Goal: Transaction & Acquisition: Purchase product/service

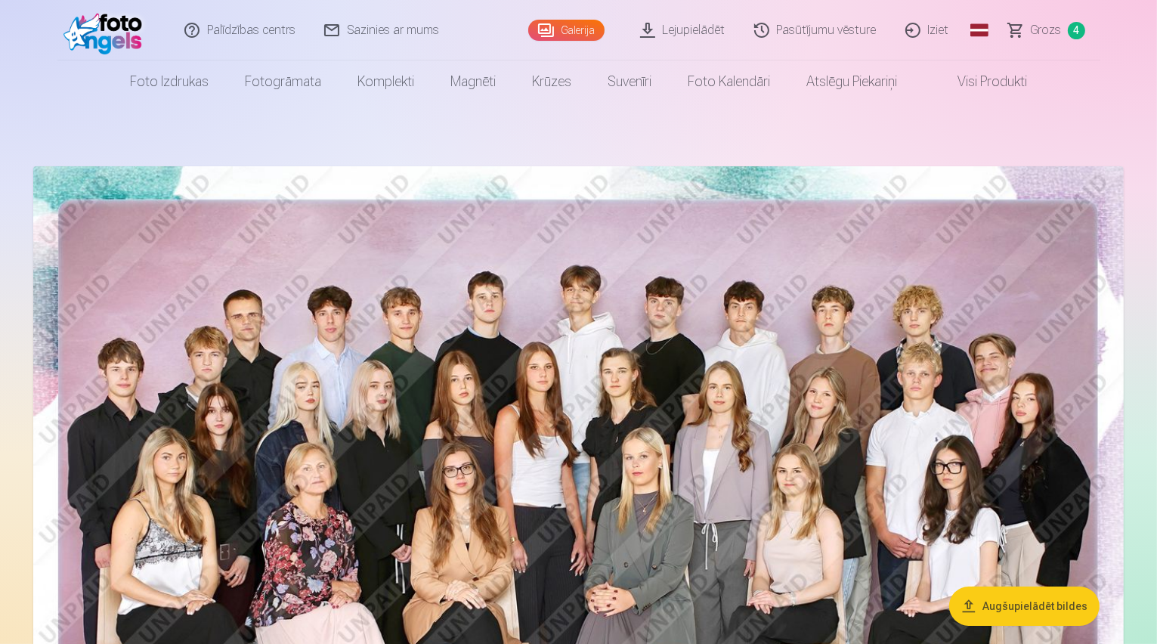
click at [1073, 30] on span "4" at bounding box center [1076, 30] width 17 height 17
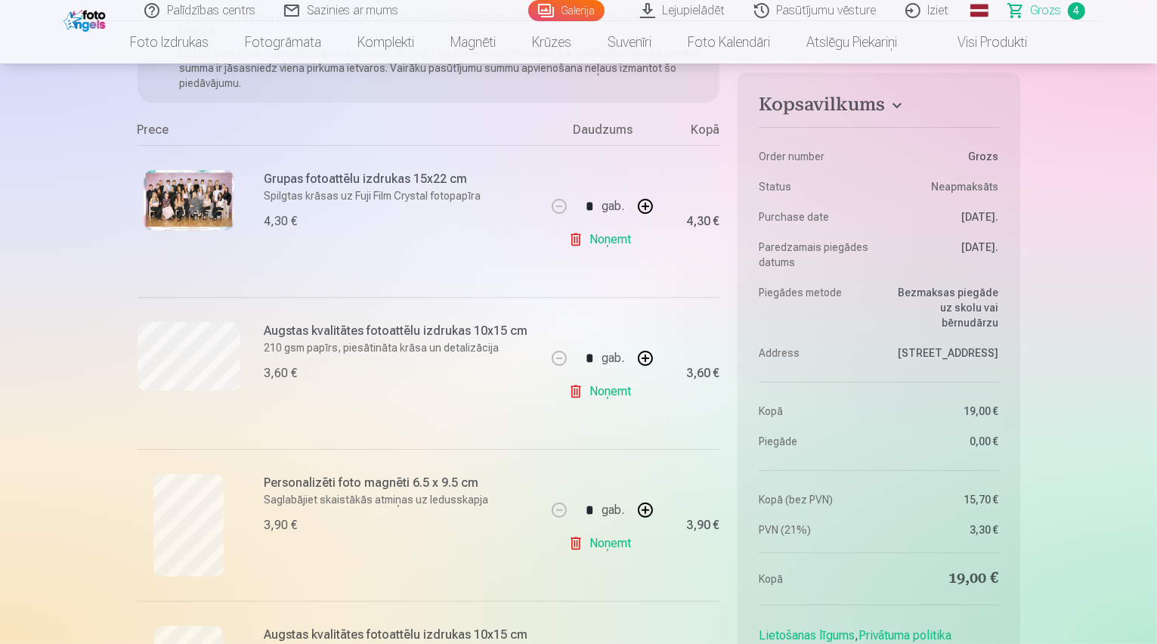
scroll to position [363, 0]
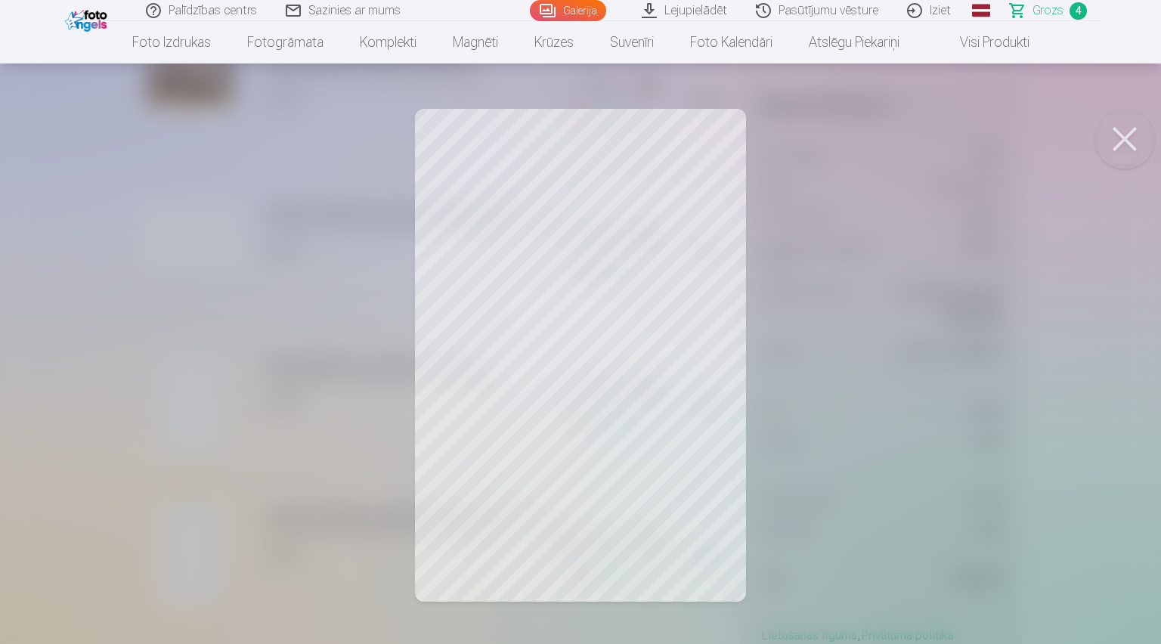
click at [584, 338] on div at bounding box center [580, 322] width 1161 height 644
click at [1122, 136] on button at bounding box center [1125, 139] width 60 height 60
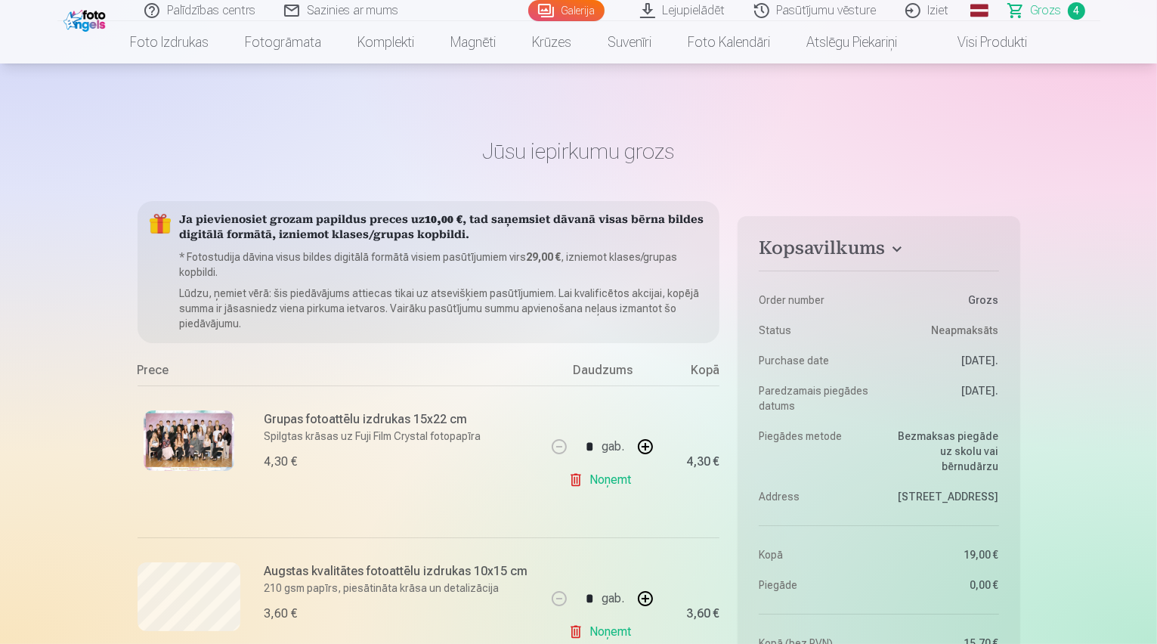
scroll to position [0, 0]
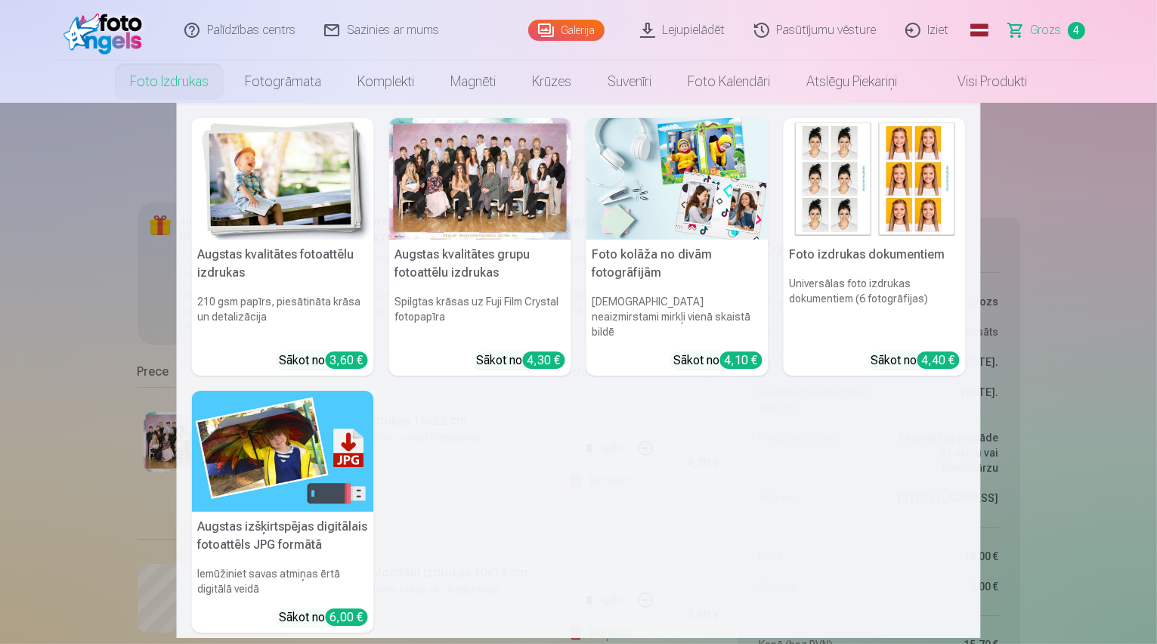
click at [1084, 293] on nav "Augstas kvalitātes fotoattēlu izdrukas 210 gsm papīrs, piesātināta krāsa un det…" at bounding box center [578, 370] width 1157 height 535
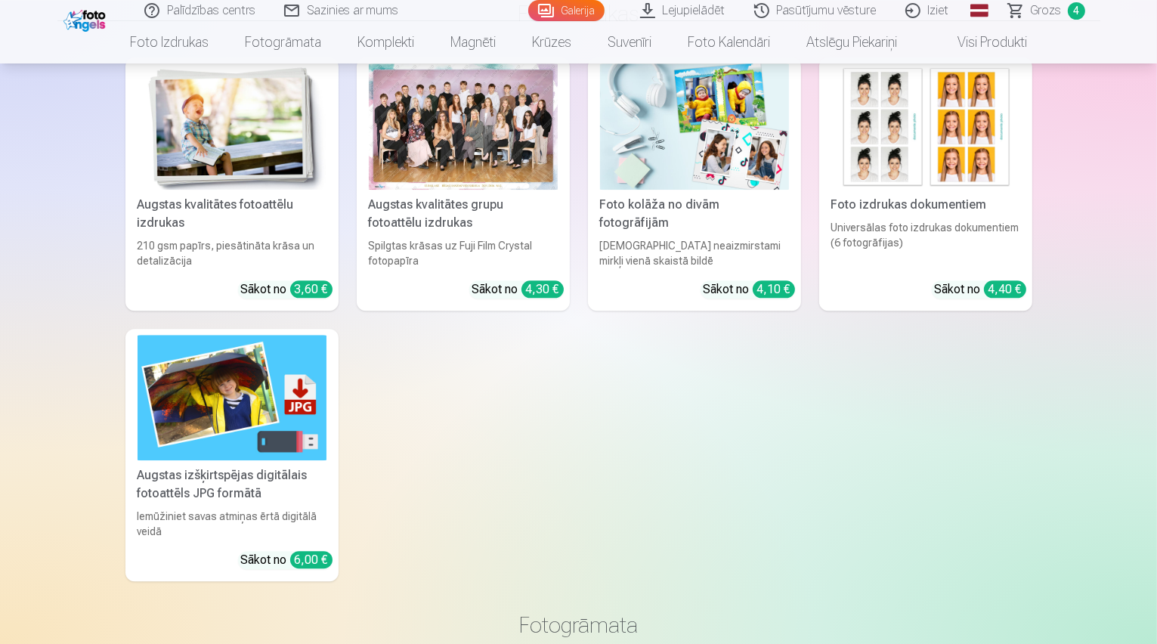
scroll to position [4052, 0]
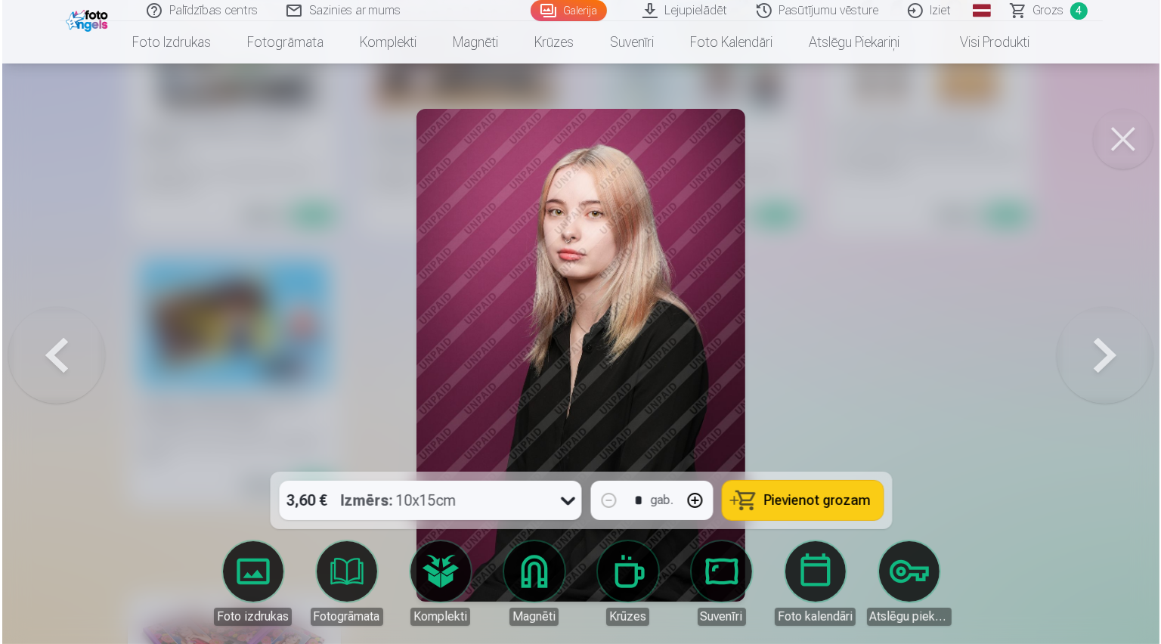
scroll to position [4063, 0]
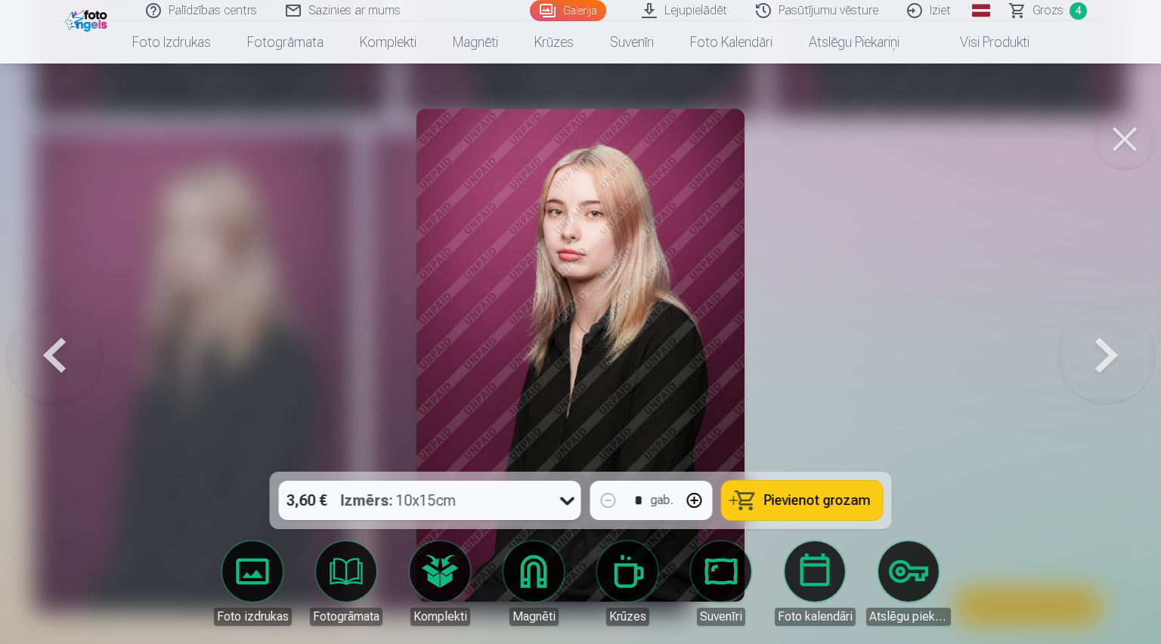
click at [937, 387] on div at bounding box center [580, 322] width 1161 height 644
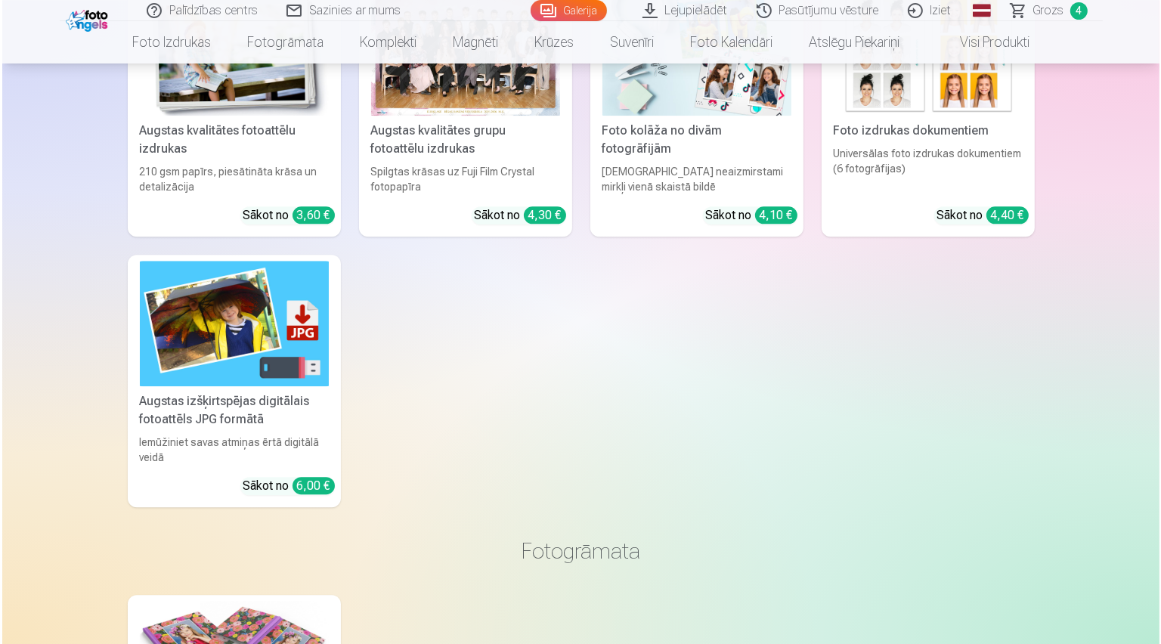
scroll to position [4063, 0]
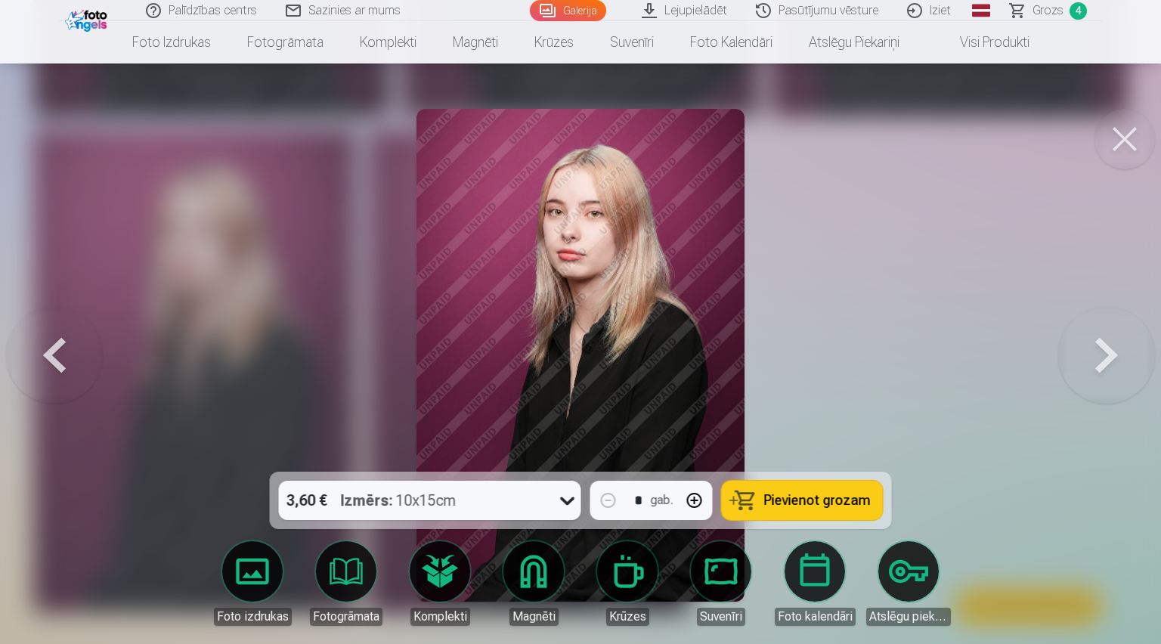
click at [649, 404] on img at bounding box center [581, 355] width 329 height 493
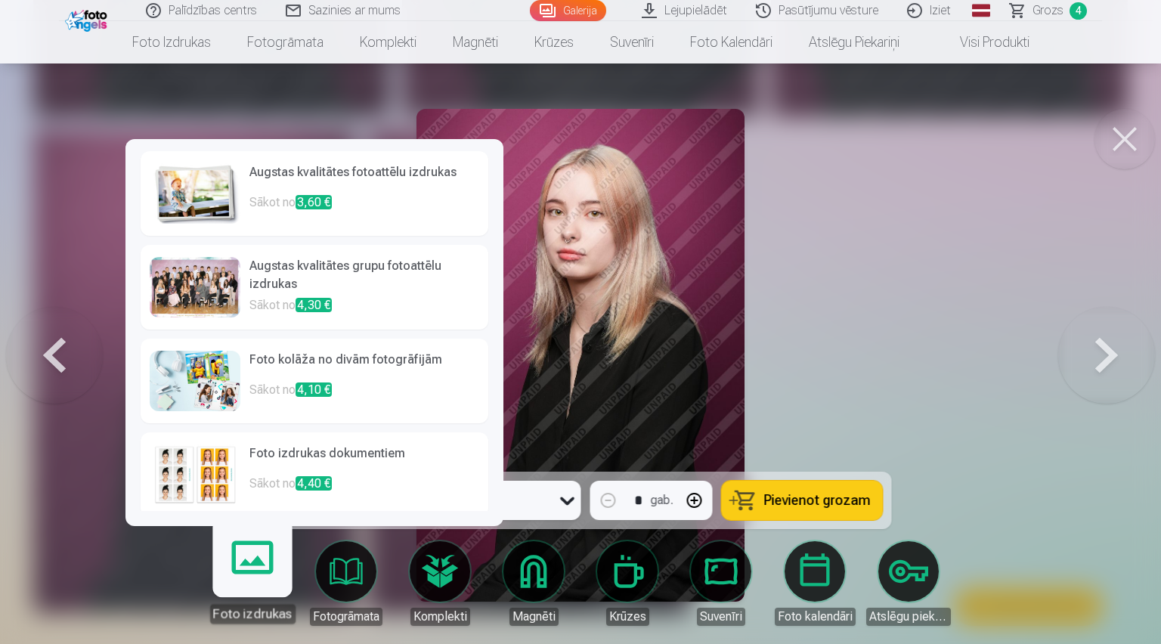
click at [272, 584] on link "Foto izdrukas" at bounding box center [252, 577] width 93 height 93
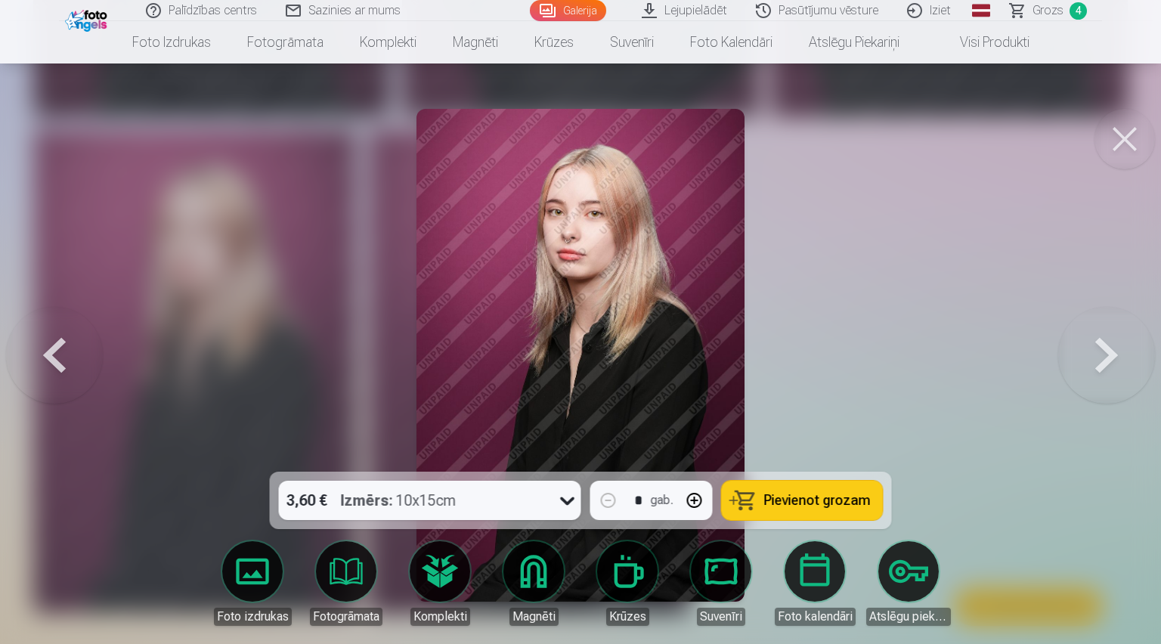
click at [249, 583] on link "Foto izdrukas" at bounding box center [252, 583] width 85 height 85
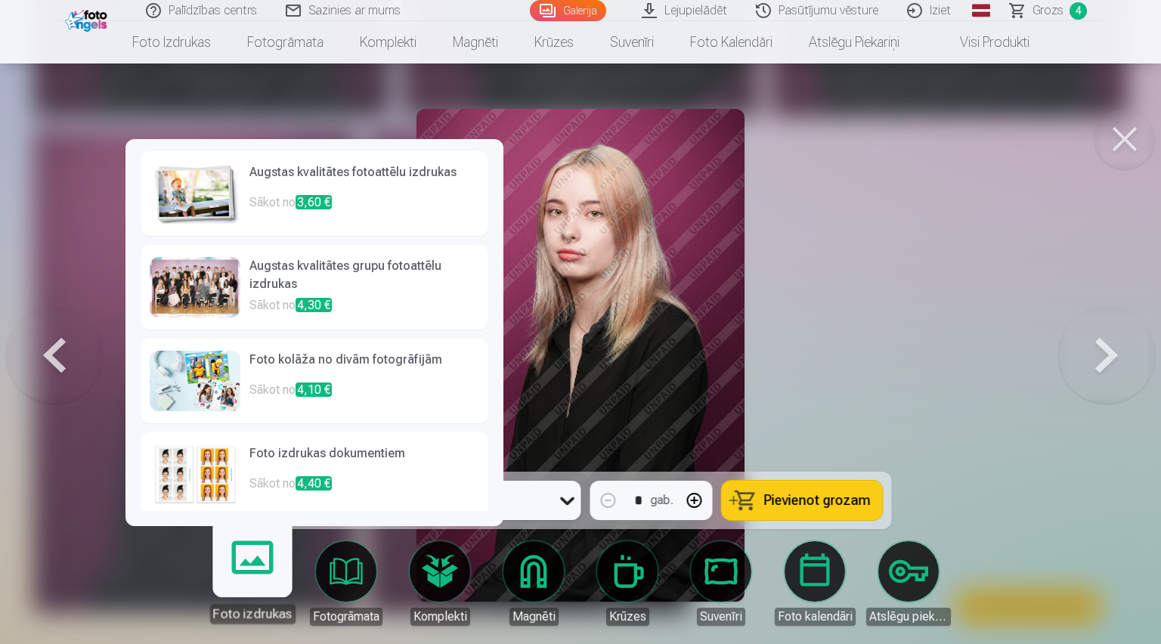
click at [686, 318] on img at bounding box center [581, 355] width 329 height 493
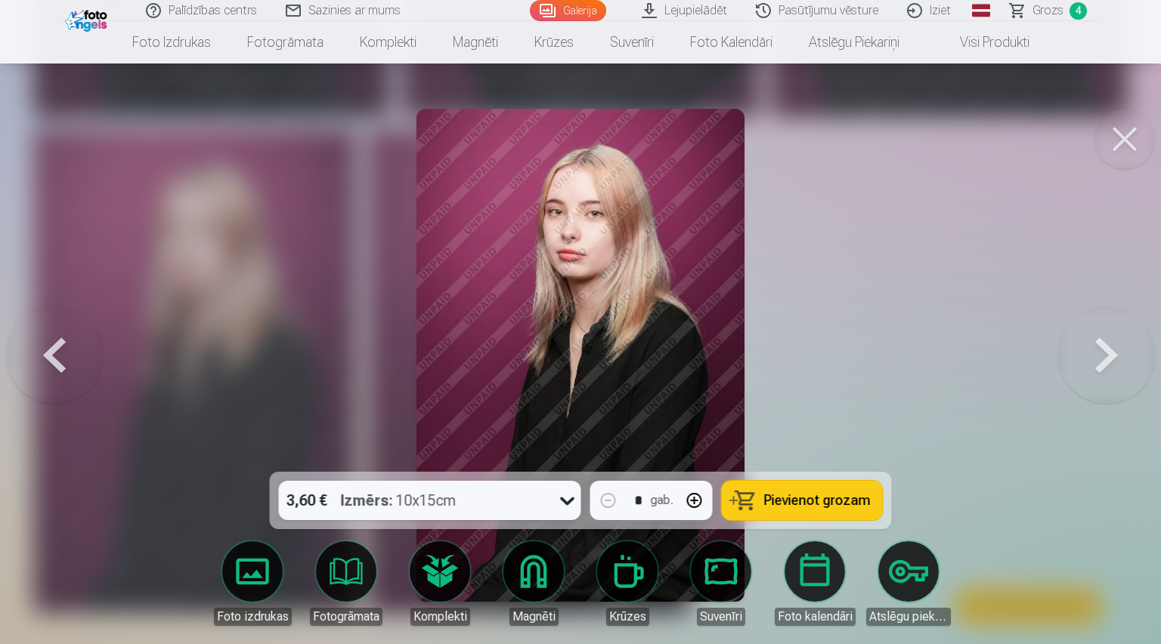
drag, startPoint x: 686, startPoint y: 320, endPoint x: 892, endPoint y: 309, distance: 205.9
click at [892, 309] on div at bounding box center [580, 322] width 1161 height 644
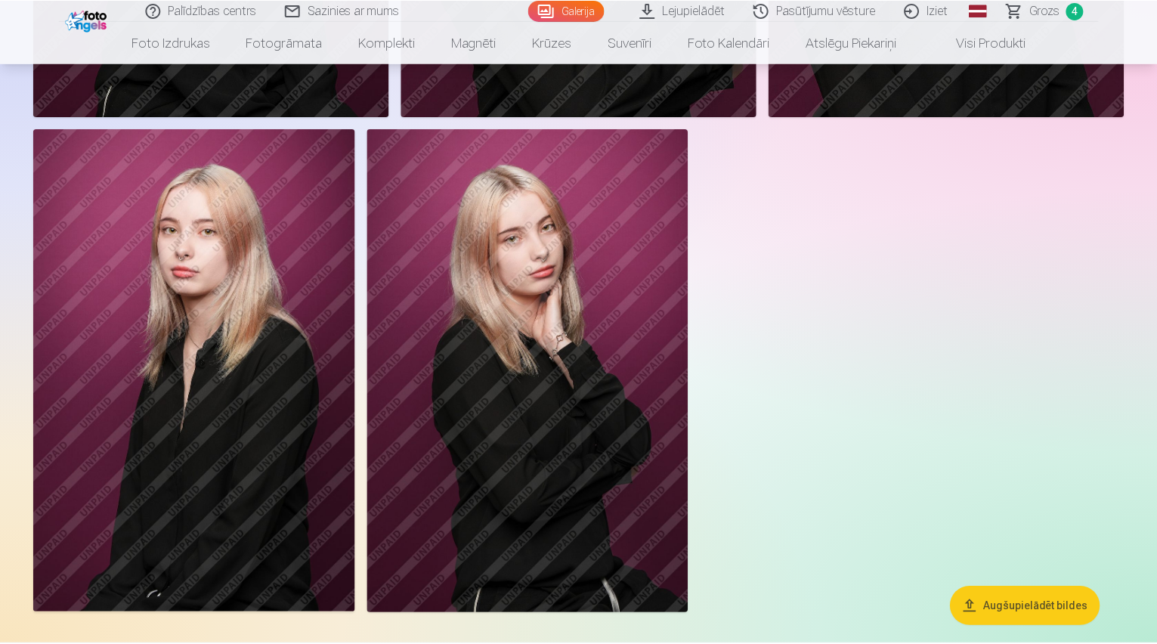
scroll to position [4052, 0]
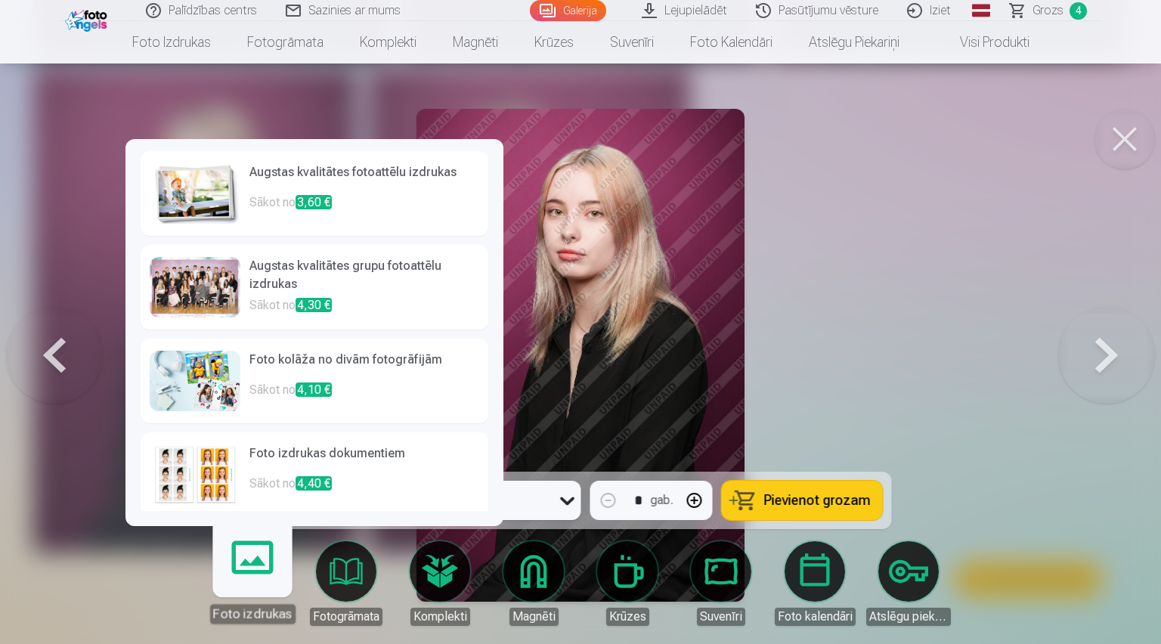
click at [406, 178] on h6 "Augstas kvalitātes fotoattēlu izdrukas" at bounding box center [364, 178] width 230 height 30
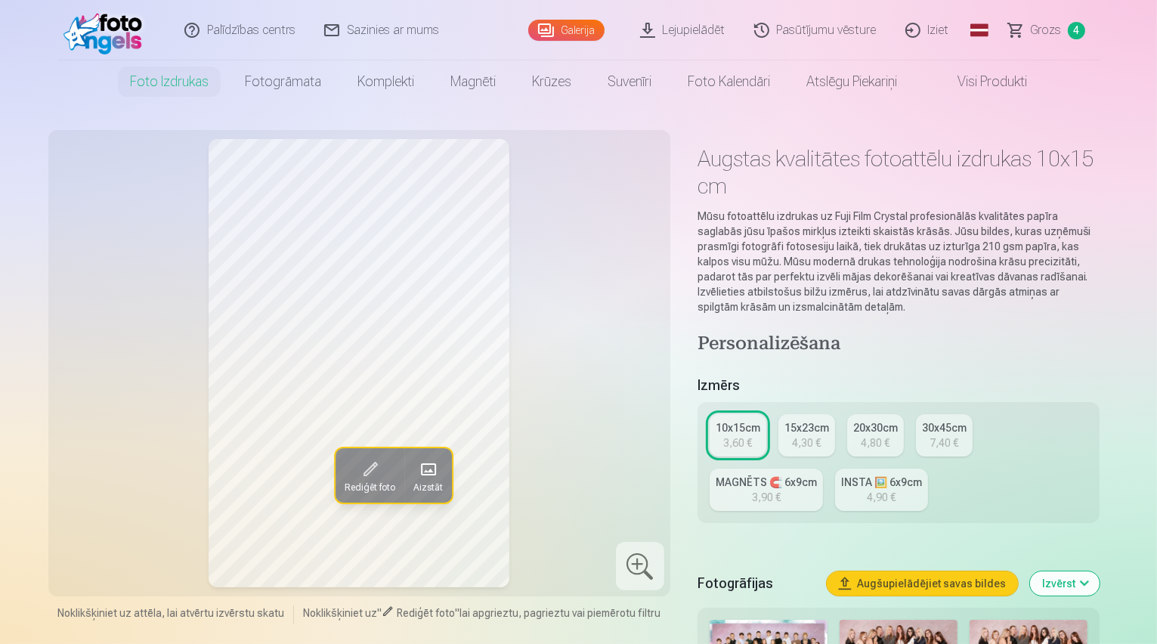
click at [344, 482] on span "Rediģēt foto" at bounding box center [369, 488] width 51 height 12
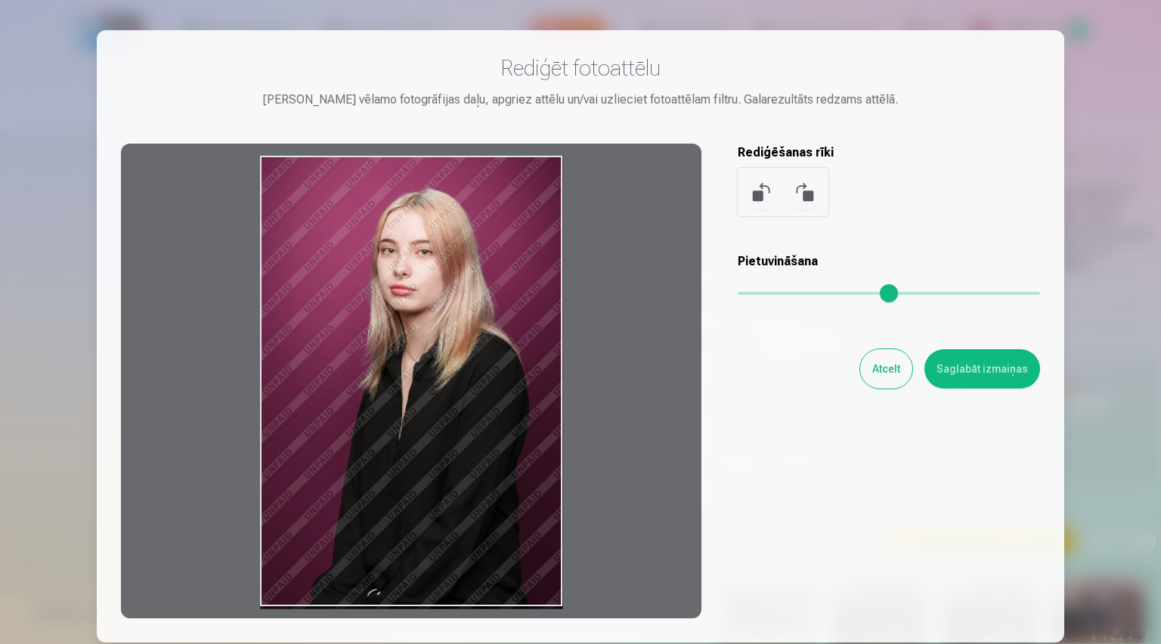
drag, startPoint x: 480, startPoint y: 441, endPoint x: 448, endPoint y: 508, distance: 73.7
click at [448, 508] on div at bounding box center [411, 381] width 581 height 475
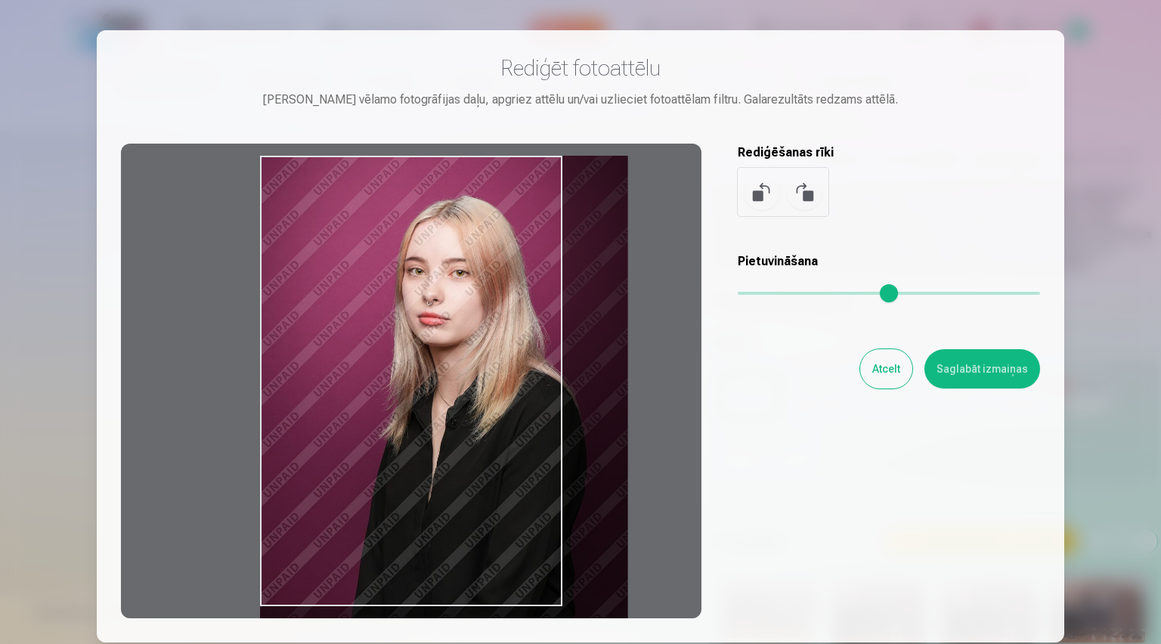
drag, startPoint x: 746, startPoint y: 295, endPoint x: 799, endPoint y: 294, distance: 52.9
click at [799, 294] on input "range" at bounding box center [889, 293] width 302 height 3
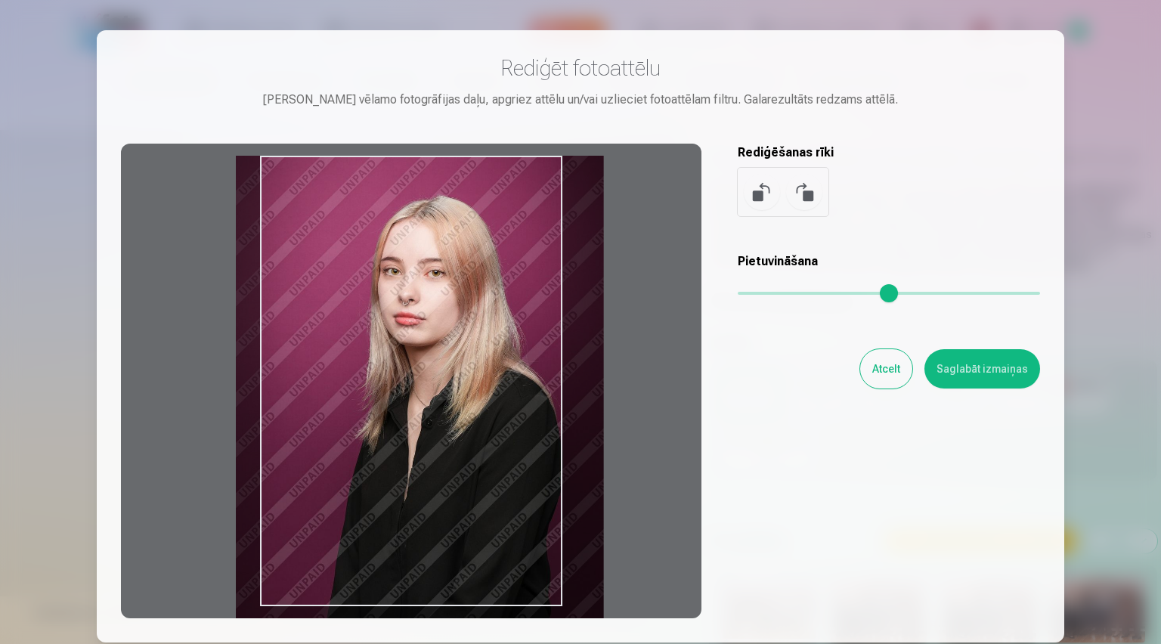
type input "****"
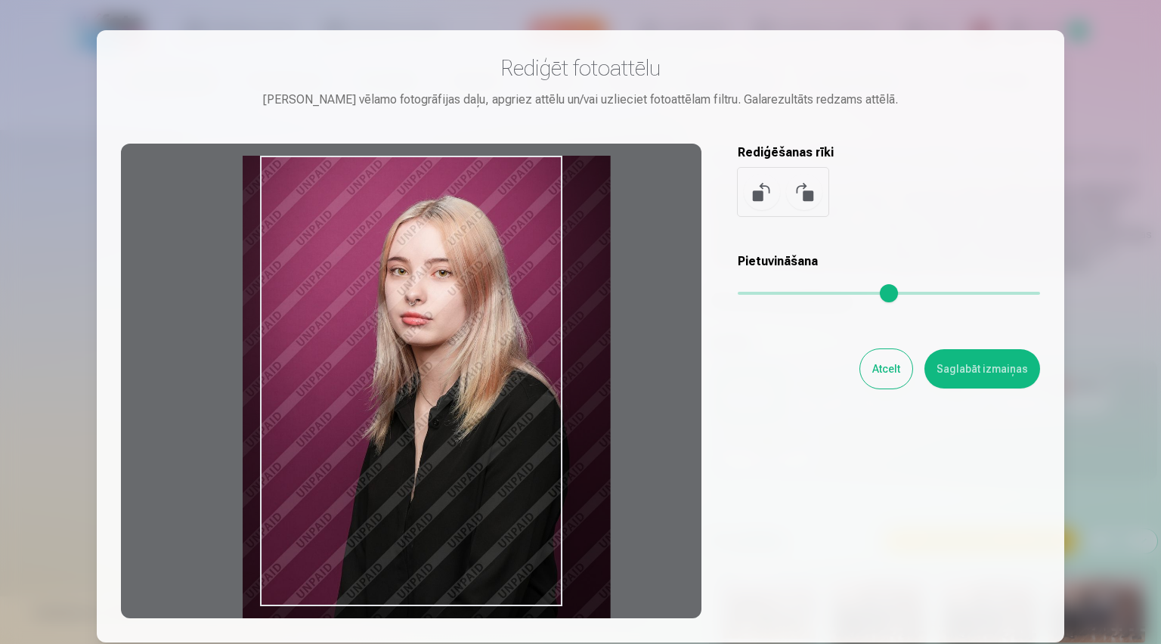
drag, startPoint x: 459, startPoint y: 361, endPoint x: 469, endPoint y: 386, distance: 27.1
click at [469, 386] on div at bounding box center [411, 381] width 581 height 475
click at [898, 375] on button "Atcelt" at bounding box center [886, 368] width 52 height 39
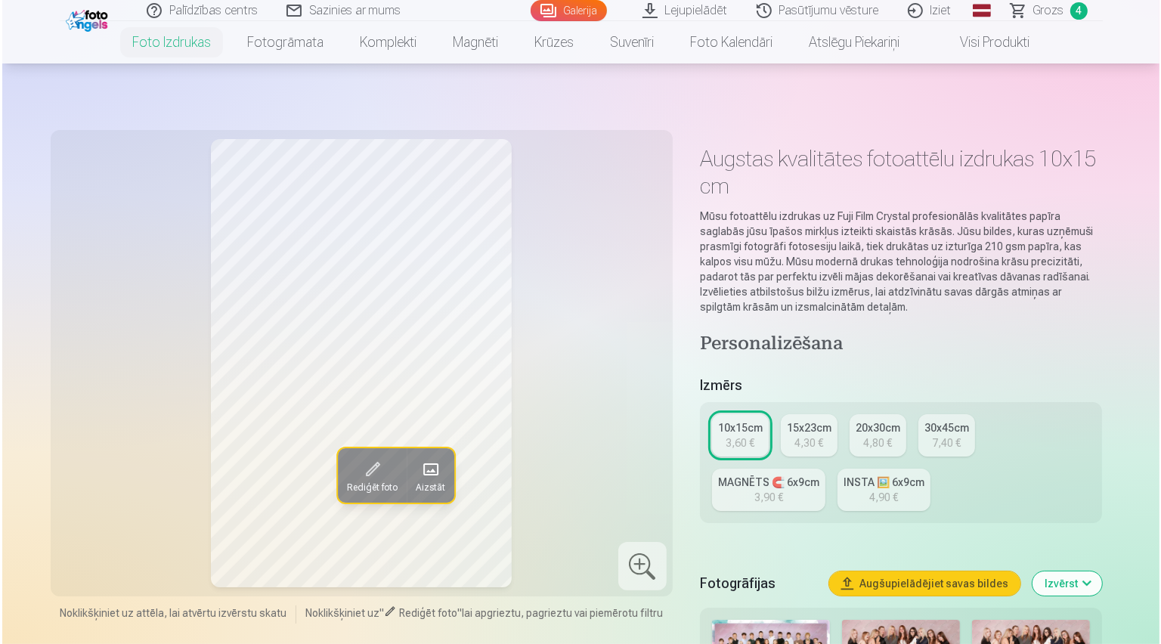
scroll to position [4124, 0]
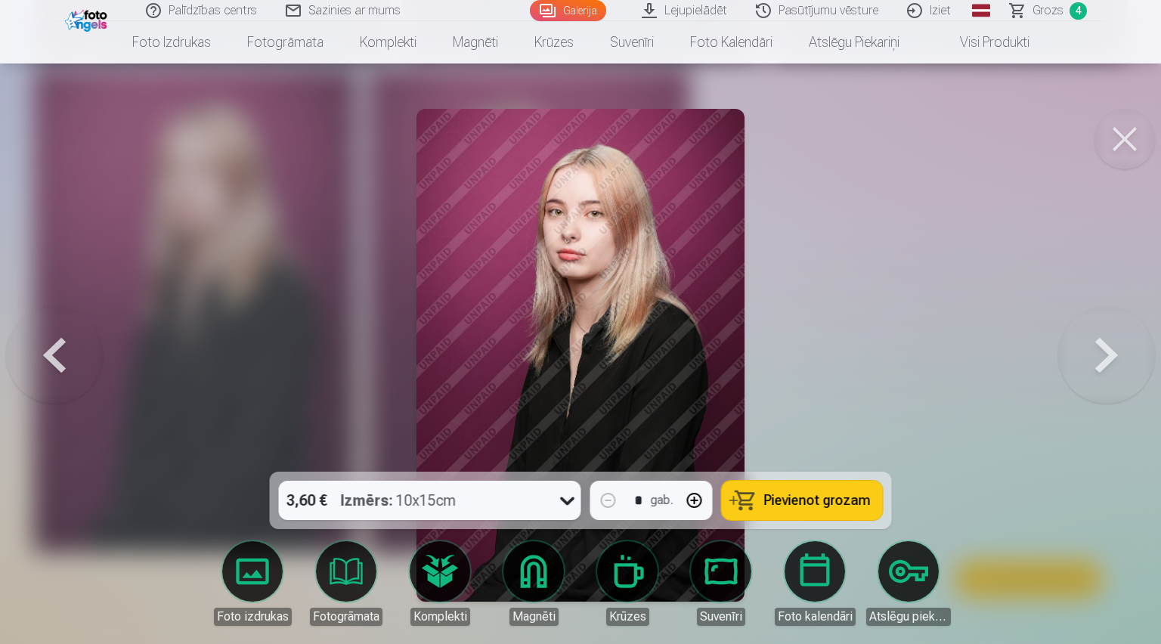
click at [1129, 139] on button at bounding box center [1125, 139] width 60 height 60
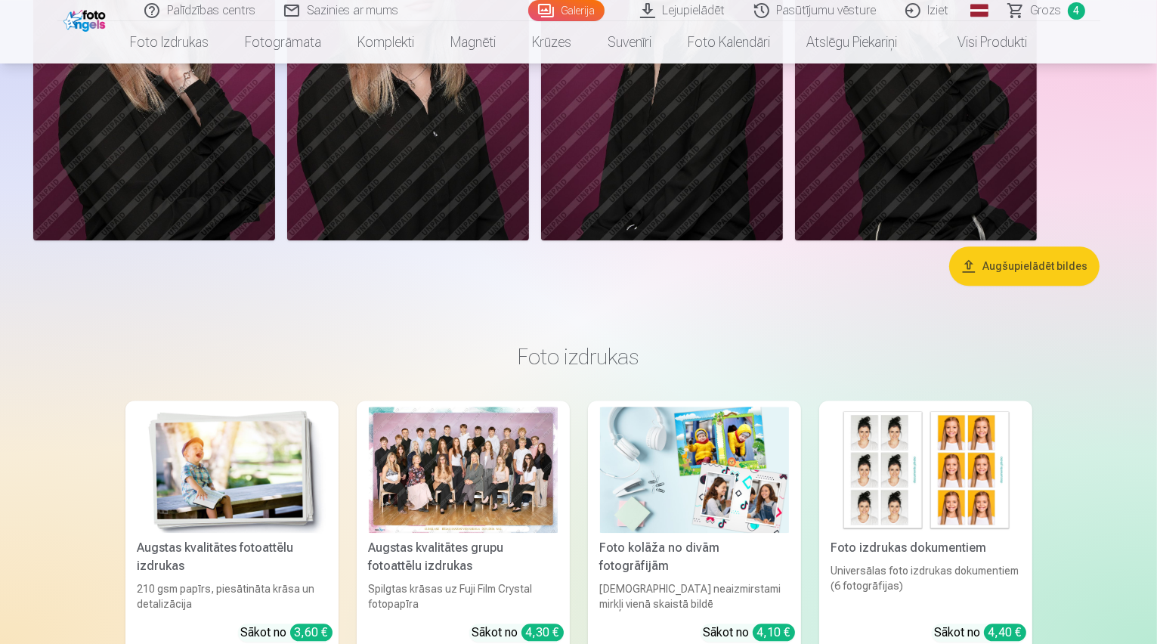
scroll to position [3629, 0]
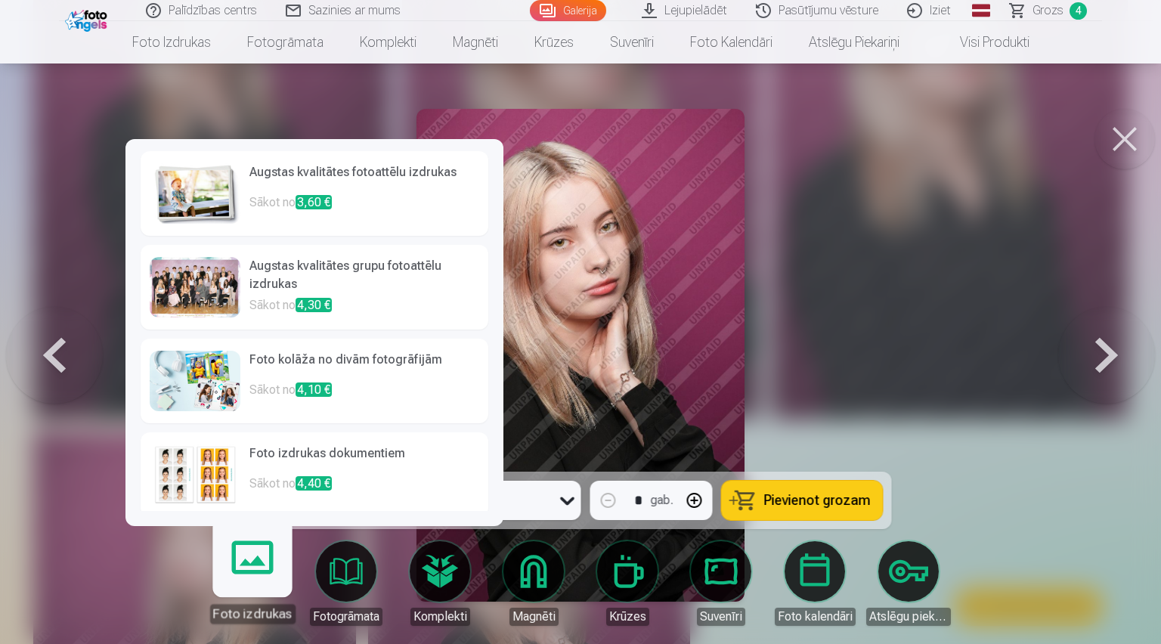
click at [324, 178] on h6 "Augstas kvalitātes fotoattēlu izdrukas" at bounding box center [364, 178] width 230 height 30
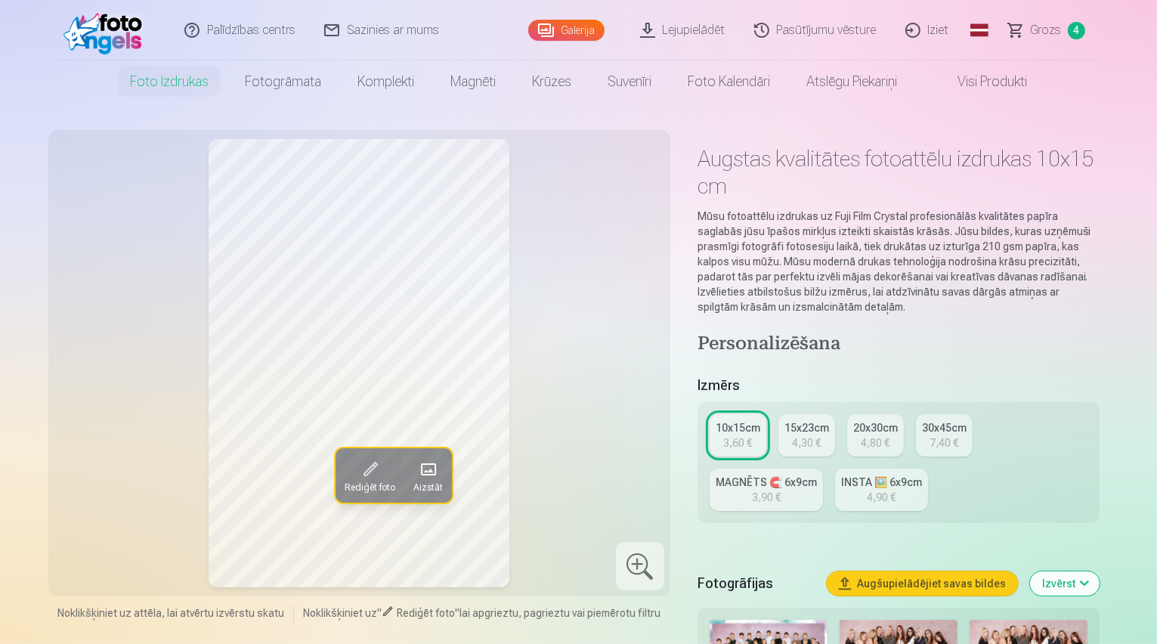
click at [358, 469] on span at bounding box center [370, 469] width 24 height 24
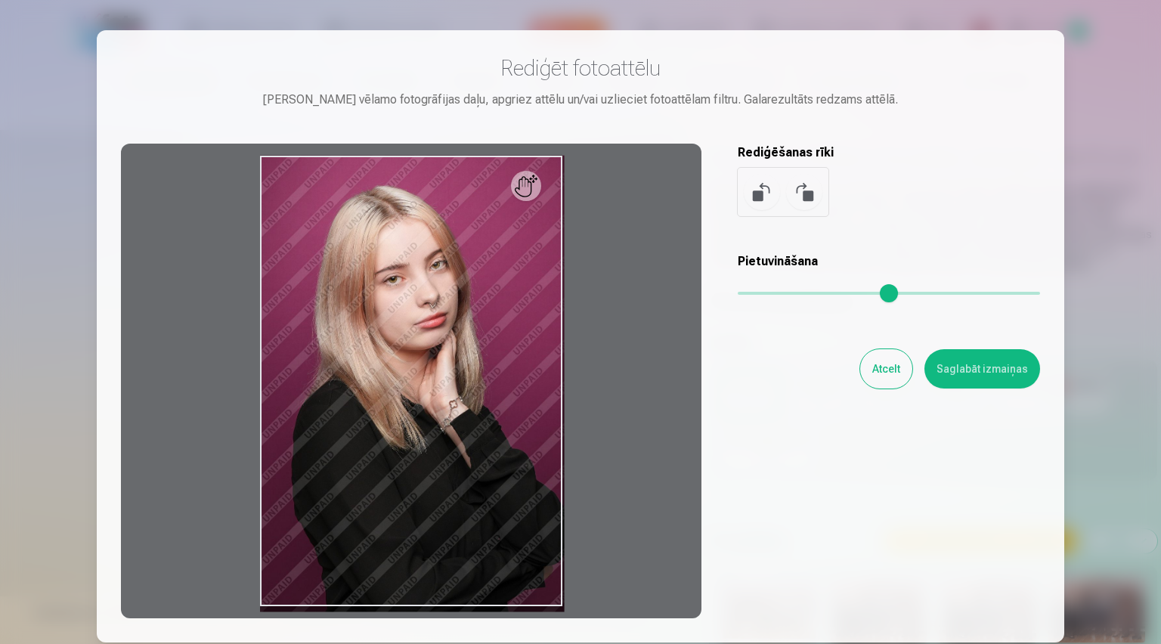
type input "*"
drag, startPoint x: 750, startPoint y: 290, endPoint x: 742, endPoint y: 291, distance: 8.3
click at [742, 292] on input "range" at bounding box center [889, 293] width 302 height 3
drag, startPoint x: 537, startPoint y: 285, endPoint x: 534, endPoint y: 296, distance: 11.7
click at [534, 296] on div at bounding box center [411, 381] width 581 height 475
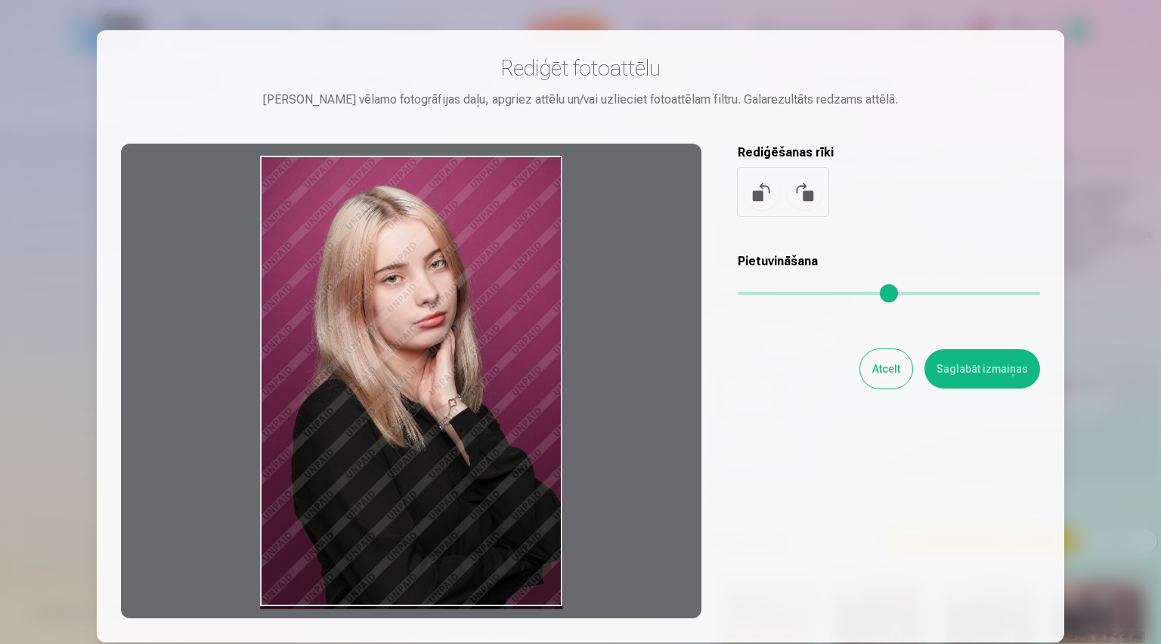
click at [907, 360] on button "Atcelt" at bounding box center [886, 368] width 52 height 39
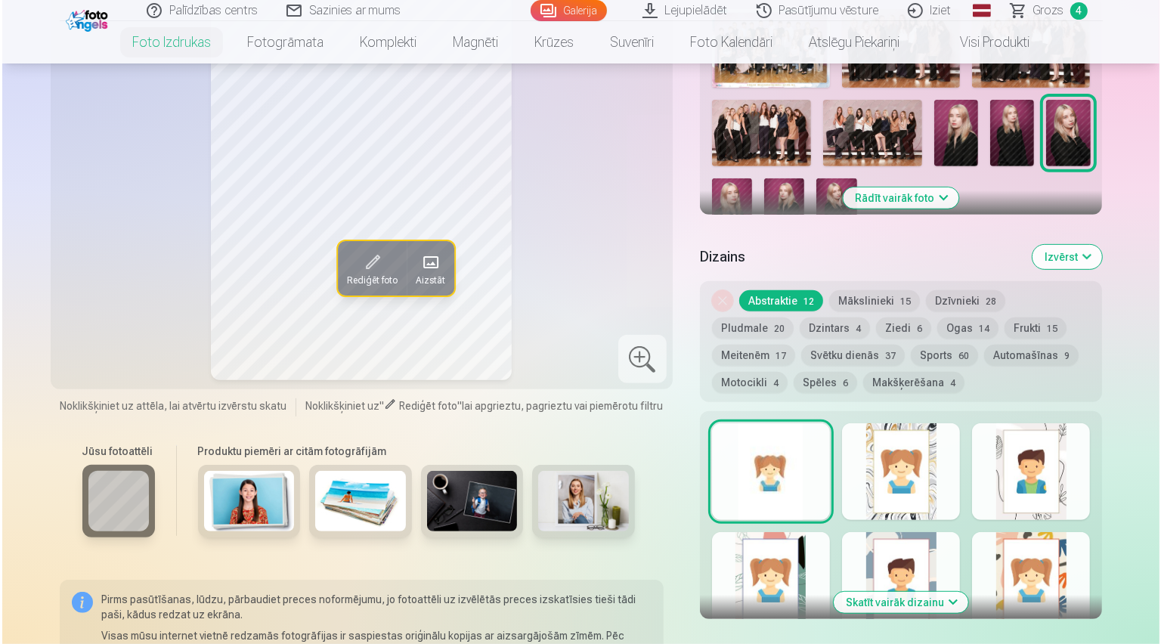
scroll to position [786, 0]
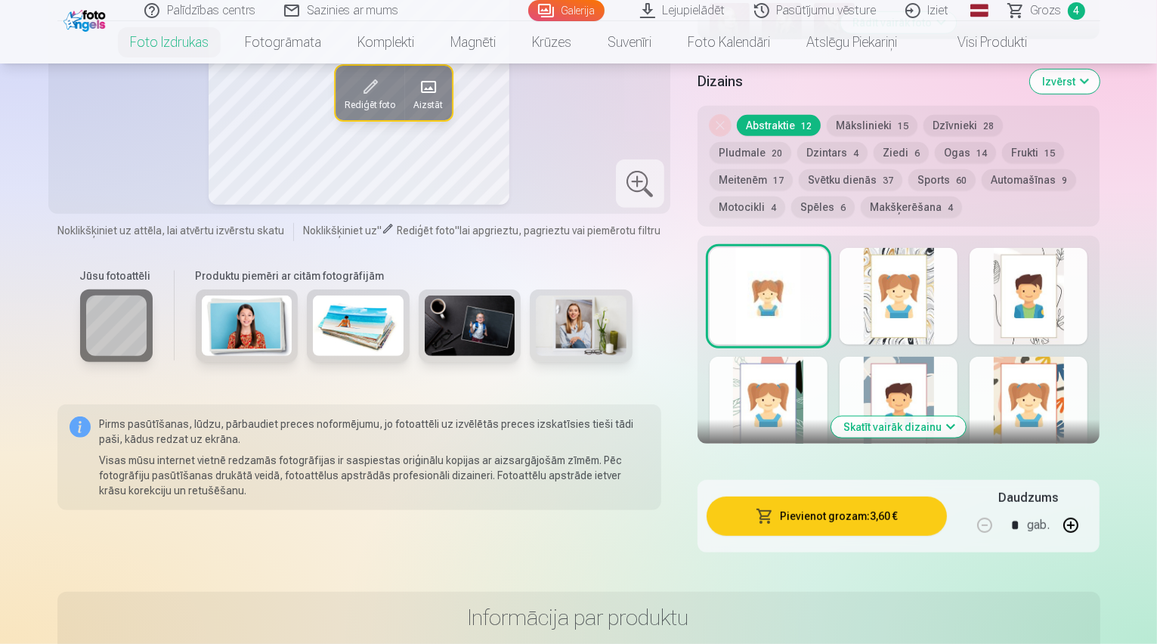
click at [856, 497] on button "Pievienot grozam : 3,60 €" at bounding box center [827, 516] width 241 height 39
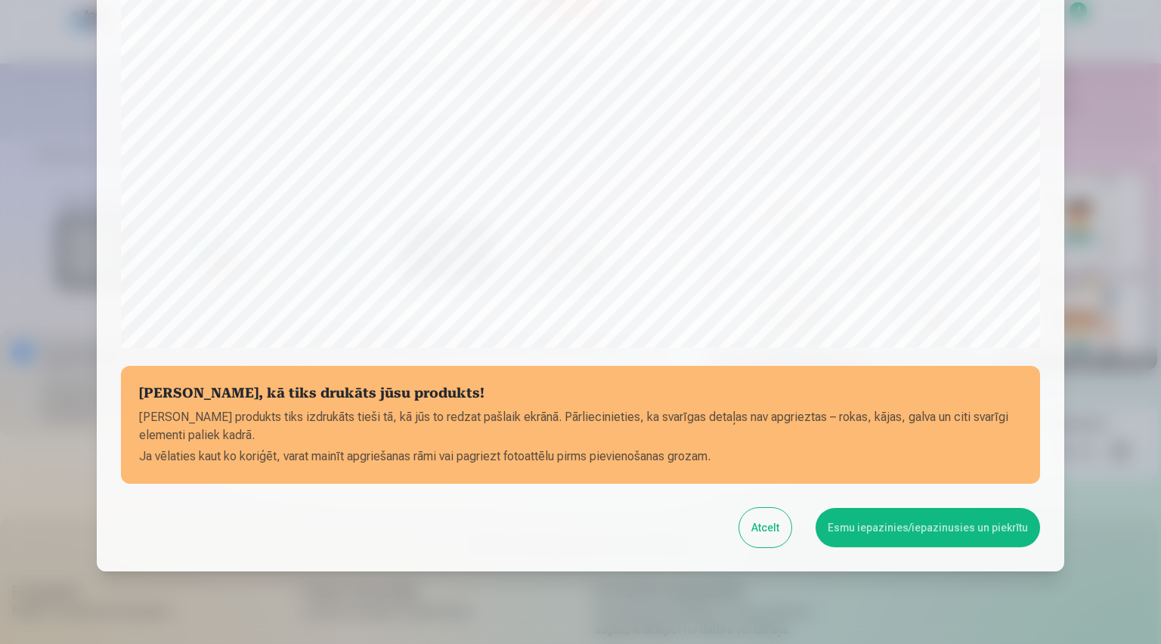
scroll to position [445, 0]
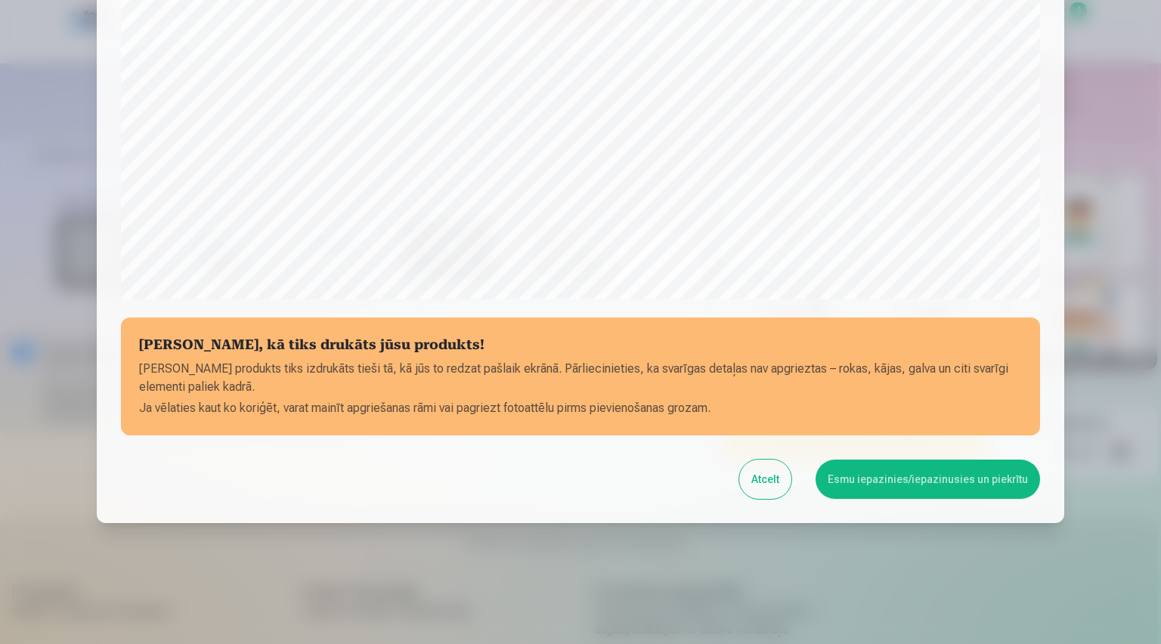
click at [915, 476] on button "Esmu iepazinies/iepazinusies un piekrītu" at bounding box center [928, 479] width 225 height 39
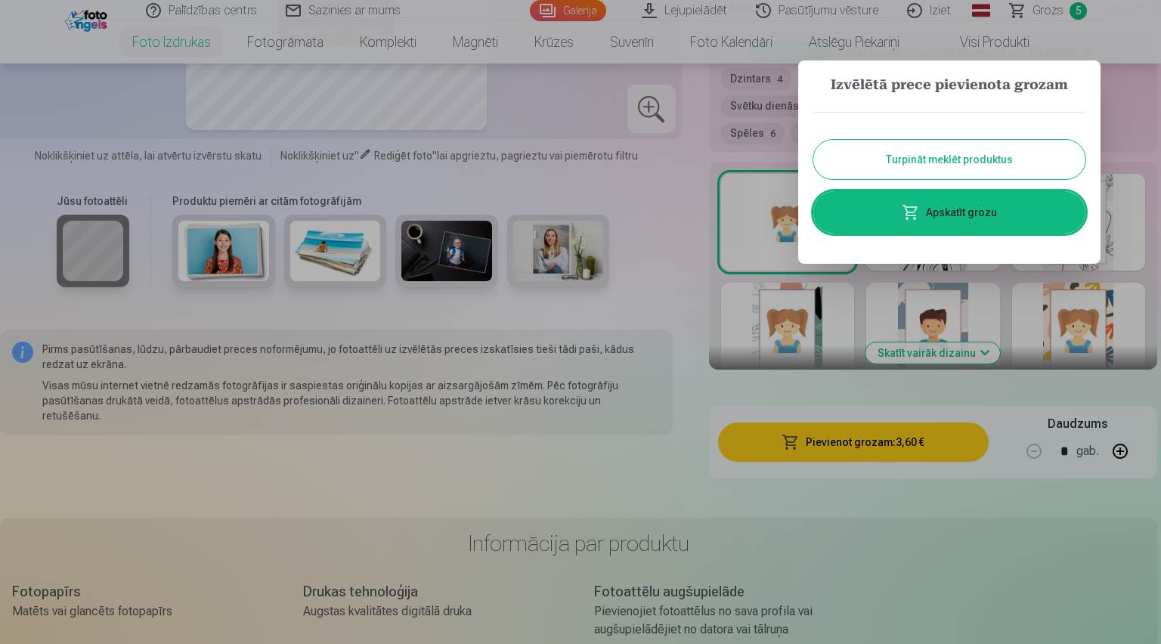
click at [953, 200] on link "Apskatīt grozu" at bounding box center [949, 212] width 272 height 42
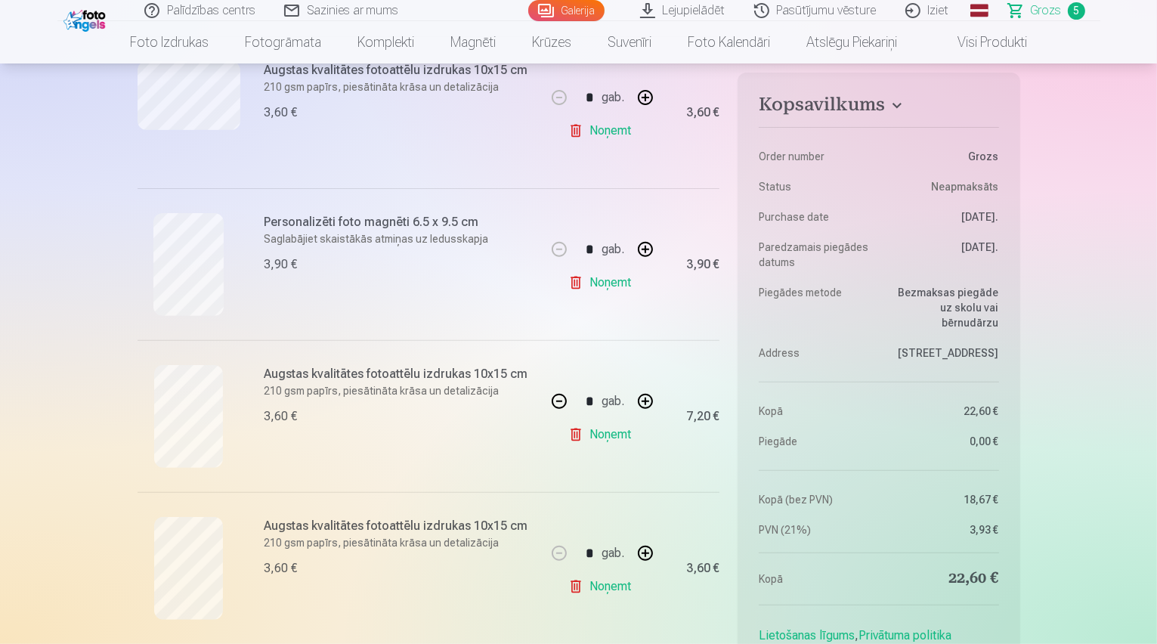
scroll to position [544, 0]
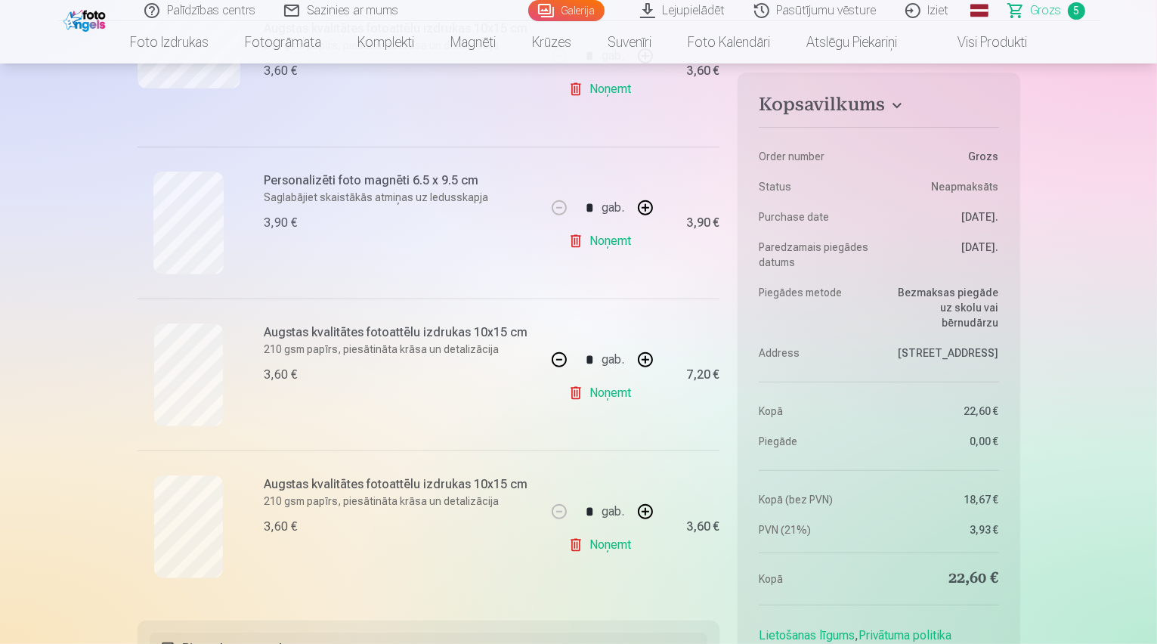
click at [561, 357] on button "button" at bounding box center [559, 360] width 36 height 36
type input "*"
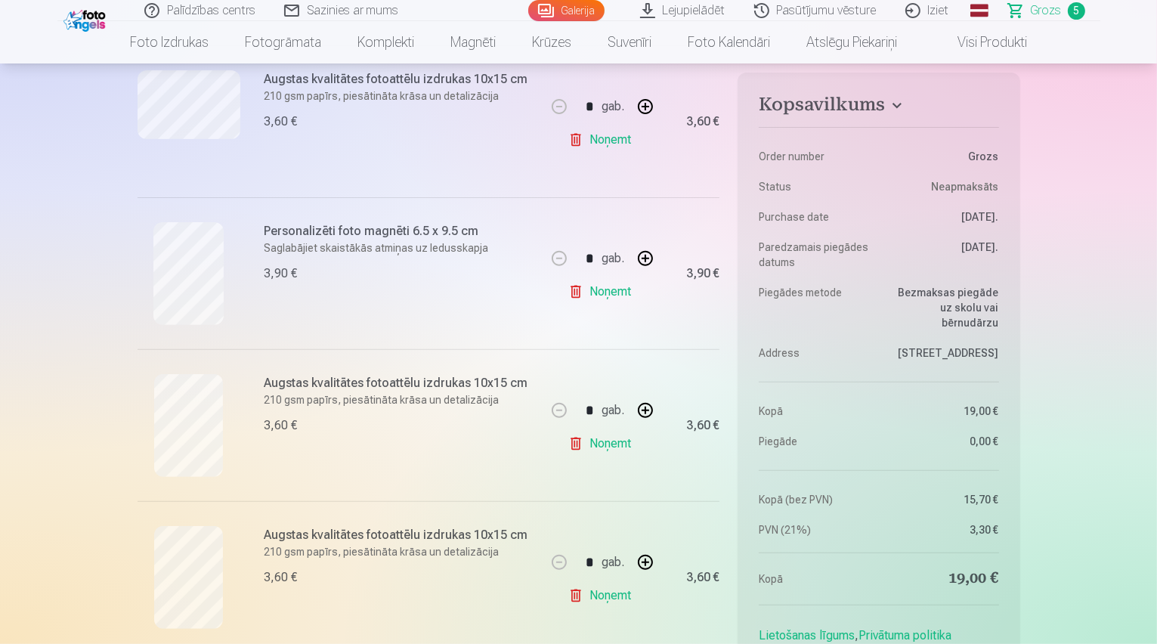
scroll to position [302, 0]
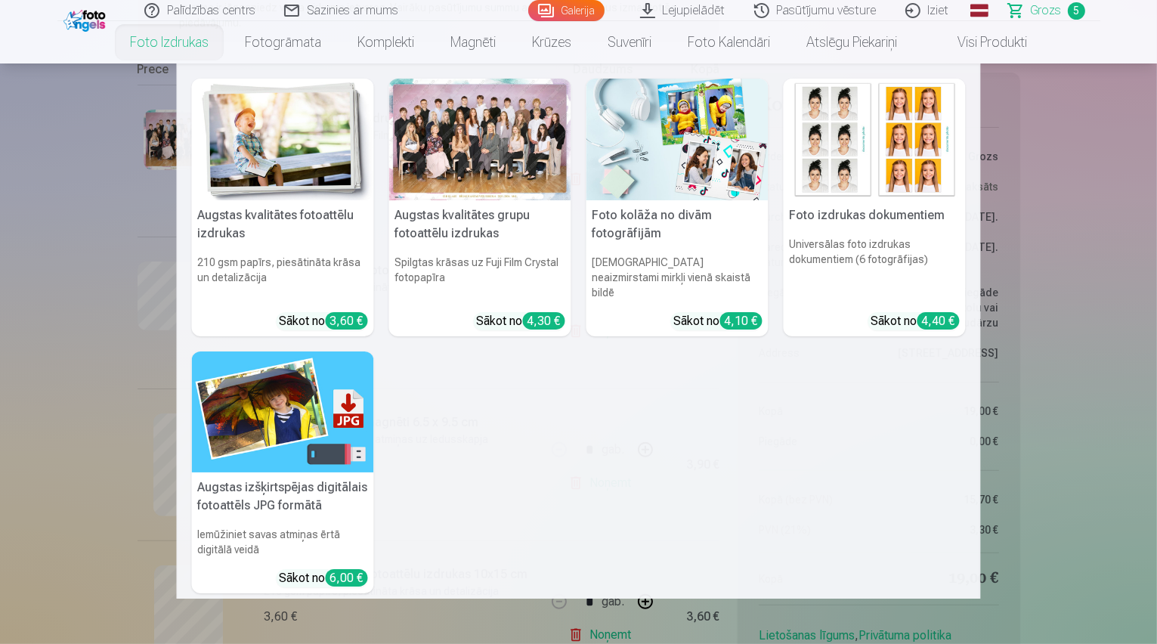
click at [1087, 324] on nav "Augstas kvalitātes fotoattēlu izdrukas 210 gsm papīrs, piesātināta krāsa un det…" at bounding box center [578, 331] width 1157 height 535
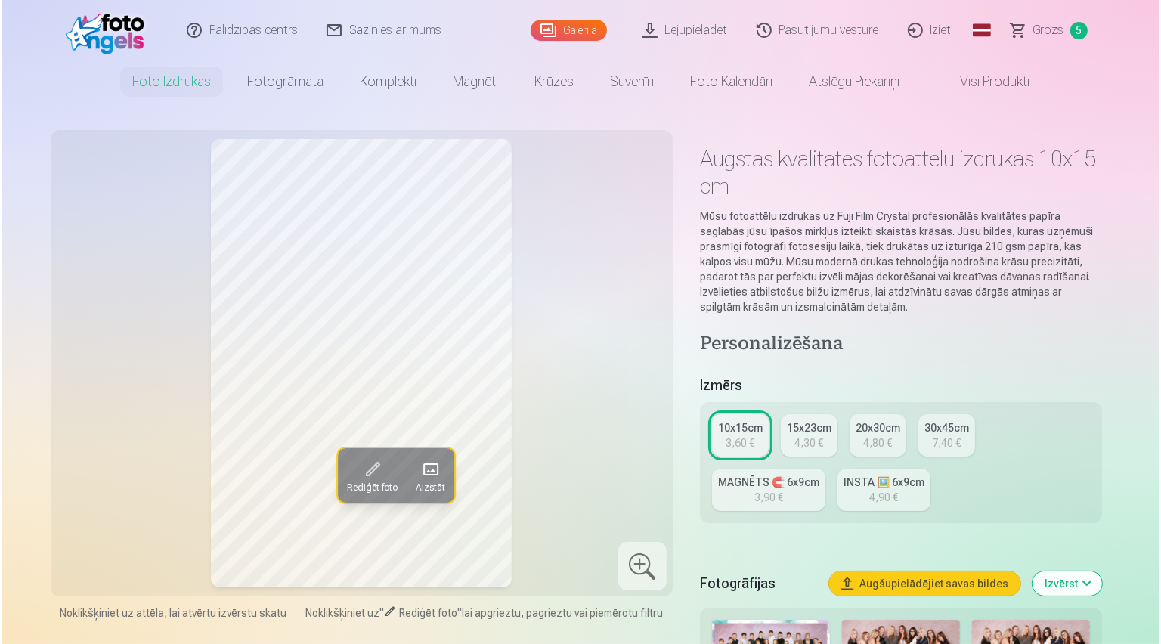
scroll to position [3761, 0]
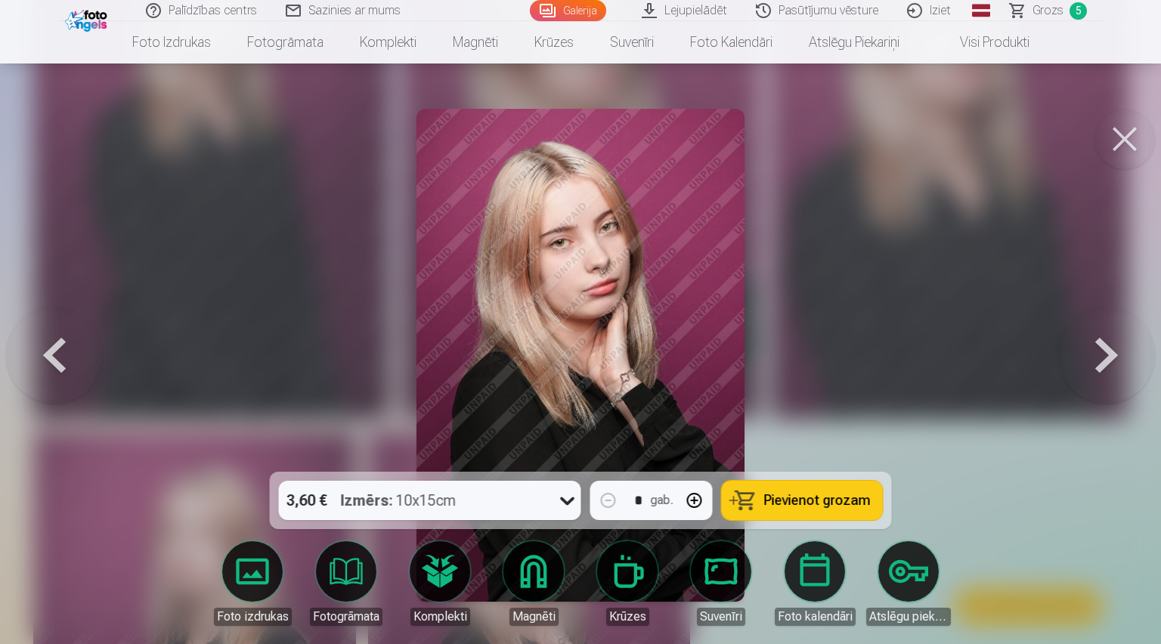
click at [1134, 140] on button at bounding box center [1125, 139] width 60 height 60
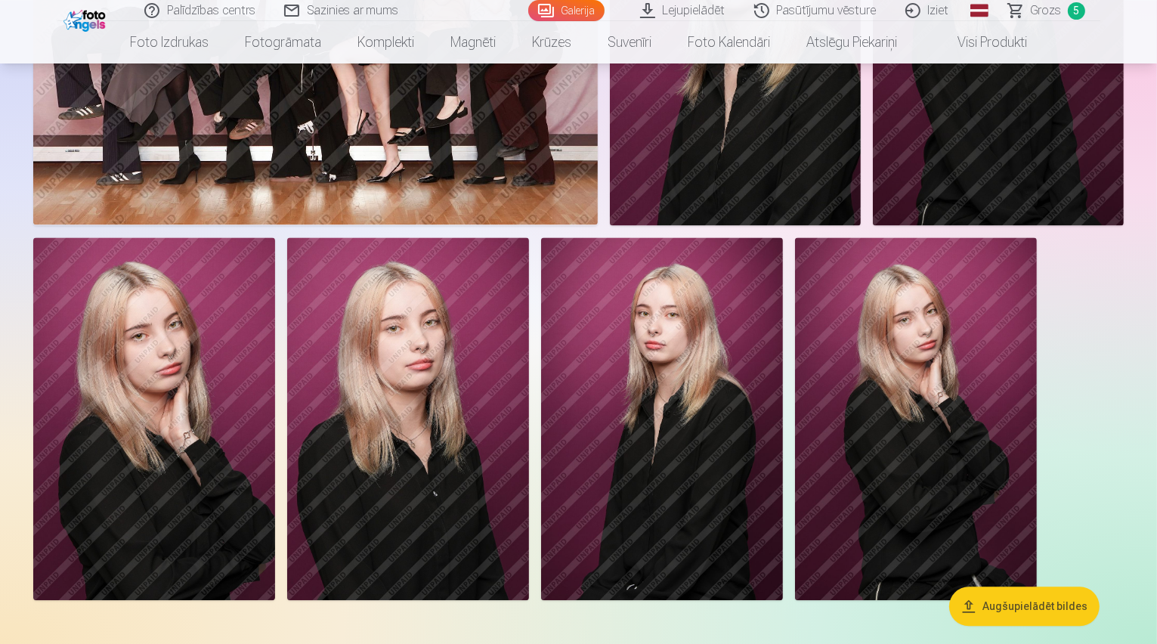
scroll to position [3266, 0]
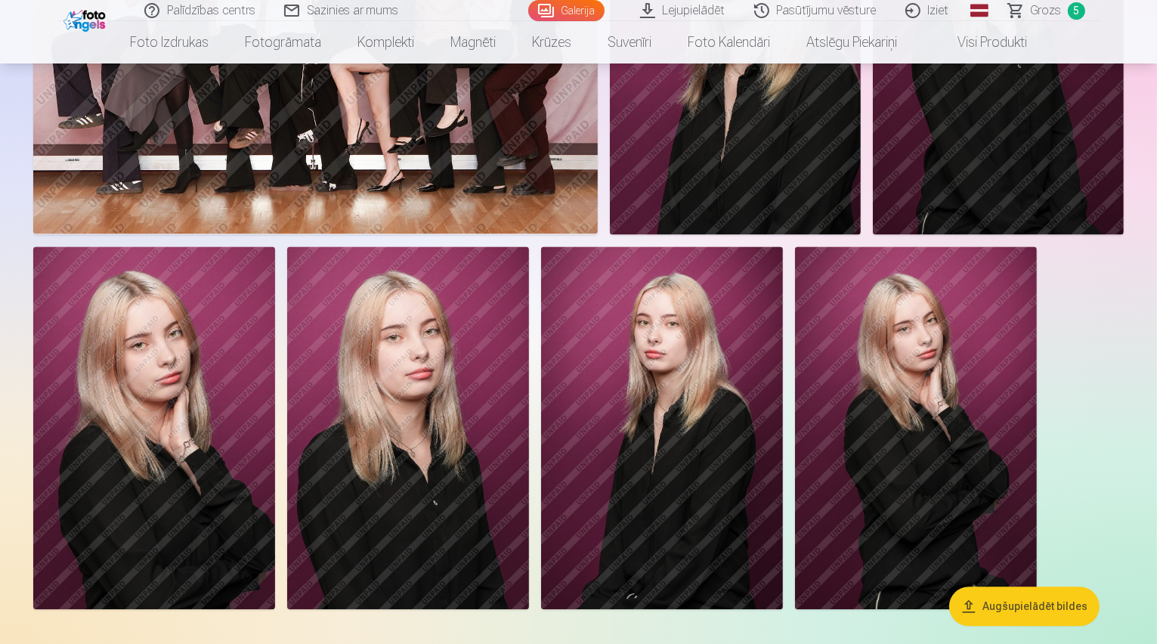
click at [1084, 6] on link "Grozs 5" at bounding box center [1048, 10] width 106 height 21
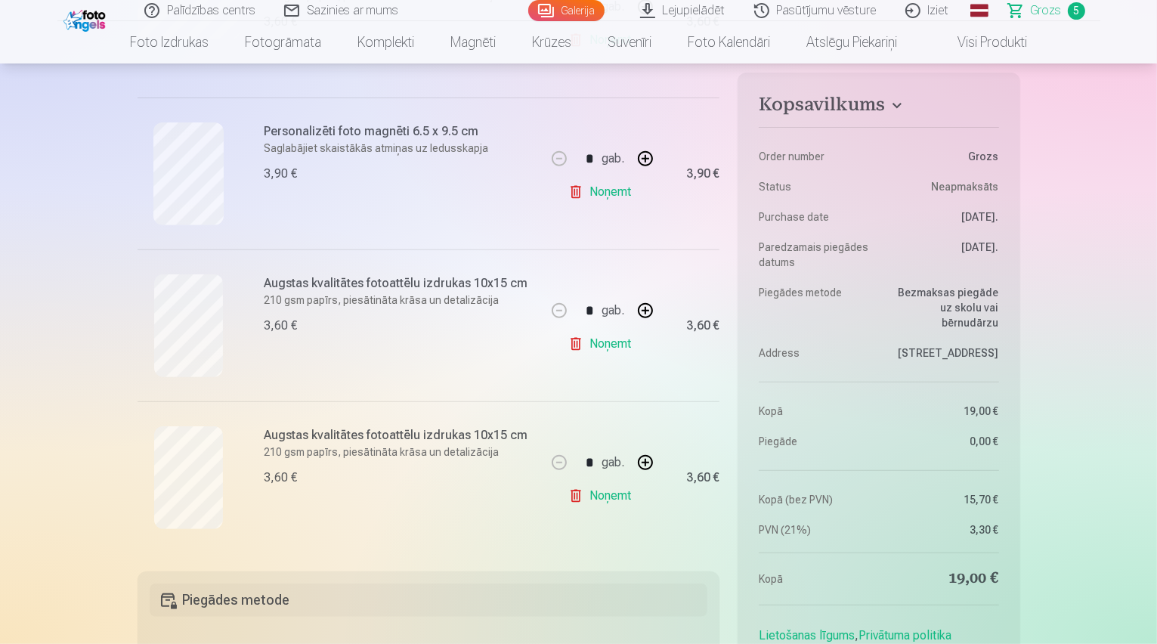
scroll to position [605, 0]
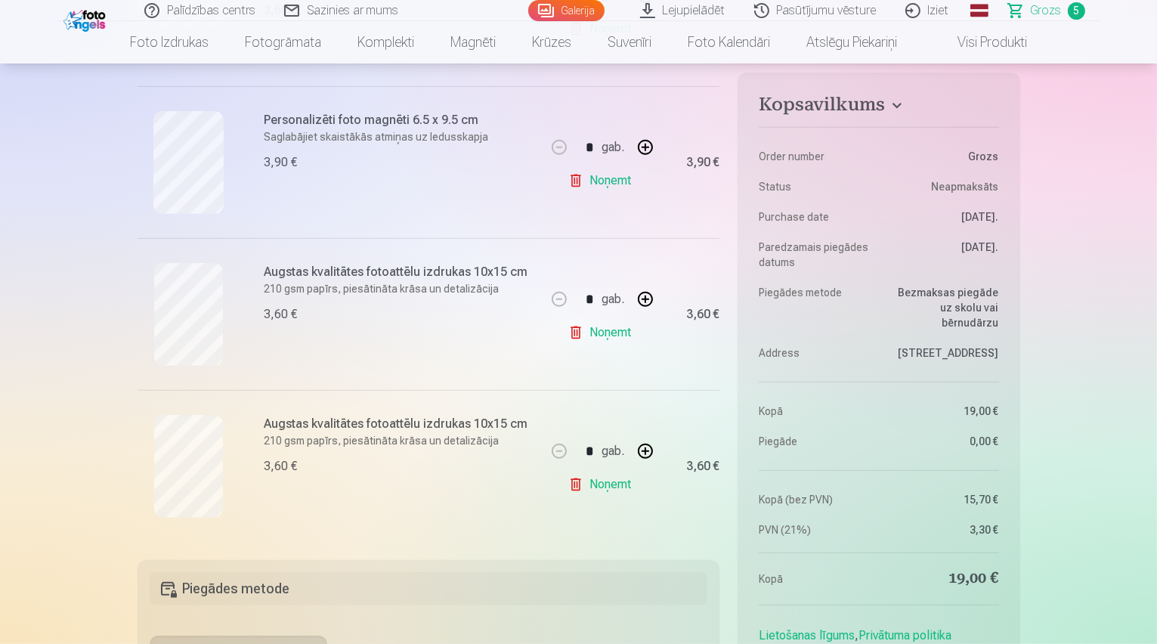
click at [647, 453] on button "button" at bounding box center [645, 451] width 36 height 36
type input "*"
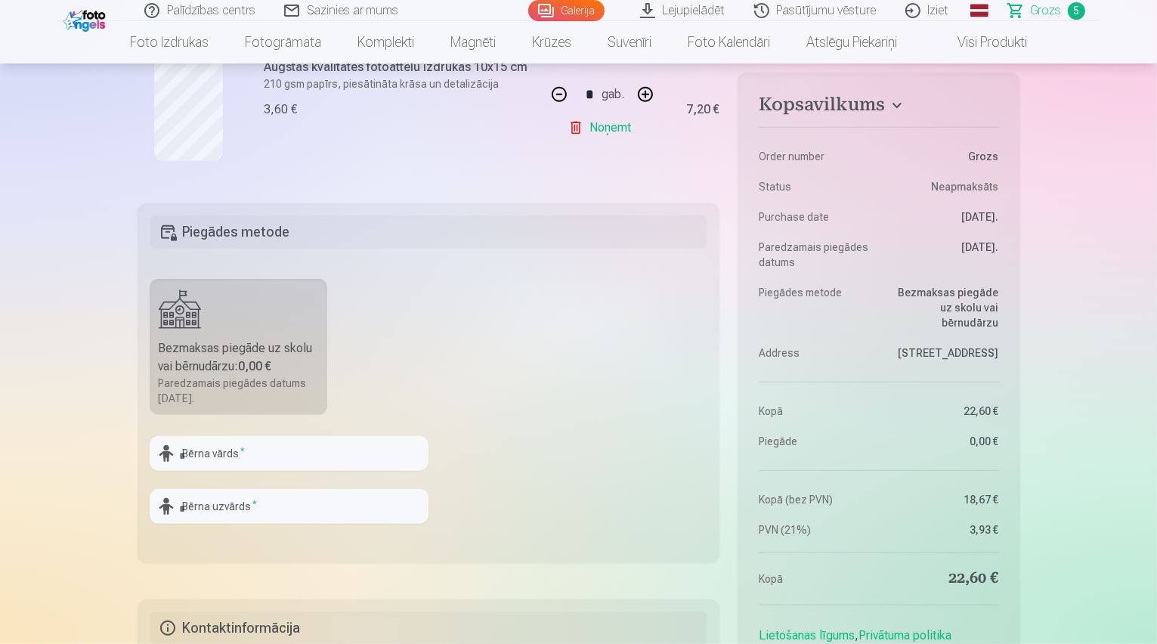
scroll to position [1089, 0]
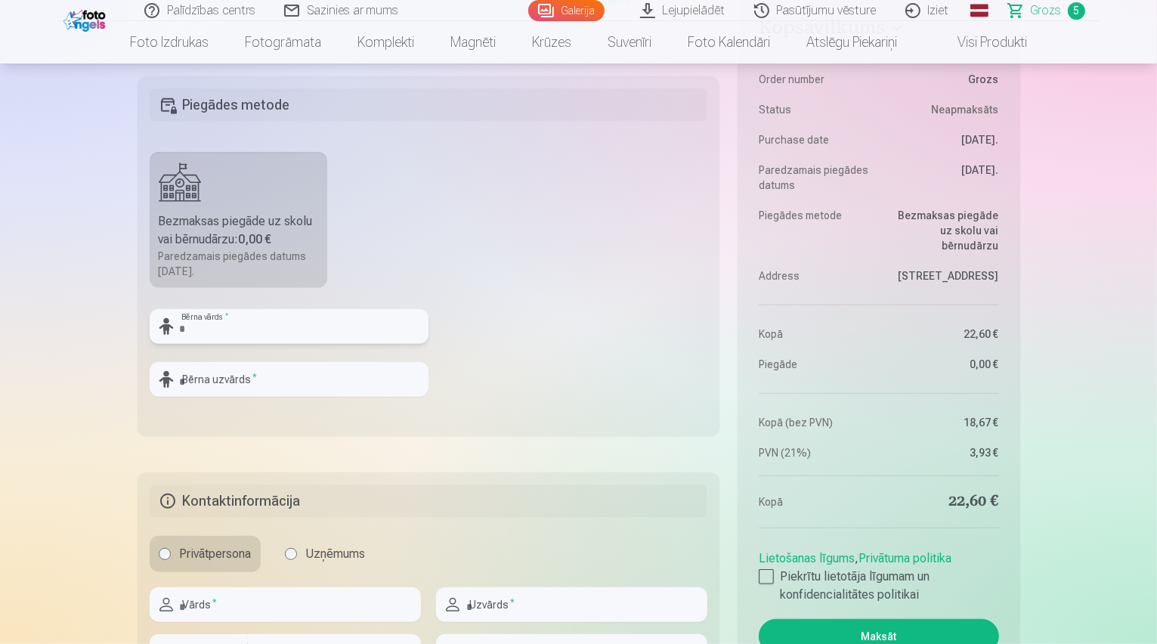
click at [212, 329] on input "text" at bounding box center [289, 326] width 279 height 35
type input "******"
click at [204, 389] on input "text" at bounding box center [289, 379] width 279 height 35
type input "****"
click at [629, 335] on fieldset "Piegādes metode Bezmaksas piegāde uz skolu vai bērnudārzu : 0,00 € Paredzamais …" at bounding box center [429, 256] width 583 height 360
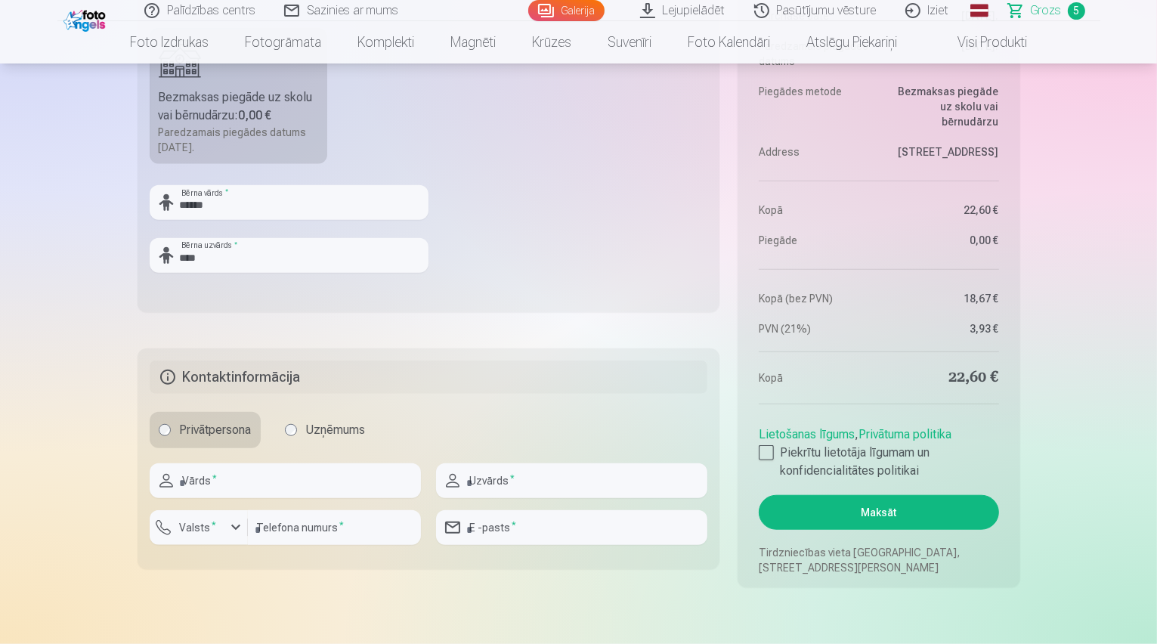
scroll to position [1270, 0]
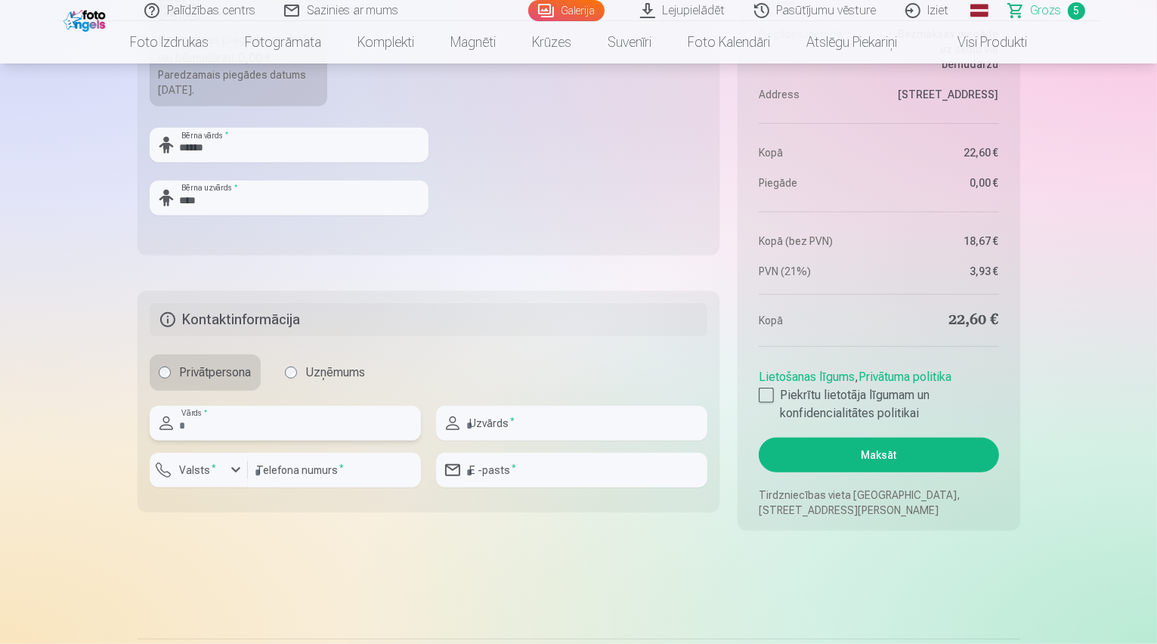
click at [324, 432] on input "text" at bounding box center [285, 423] width 271 height 35
type input "****"
click at [541, 426] on input "text" at bounding box center [571, 423] width 271 height 35
type input "****"
click at [236, 466] on div "button" at bounding box center [236, 470] width 18 height 18
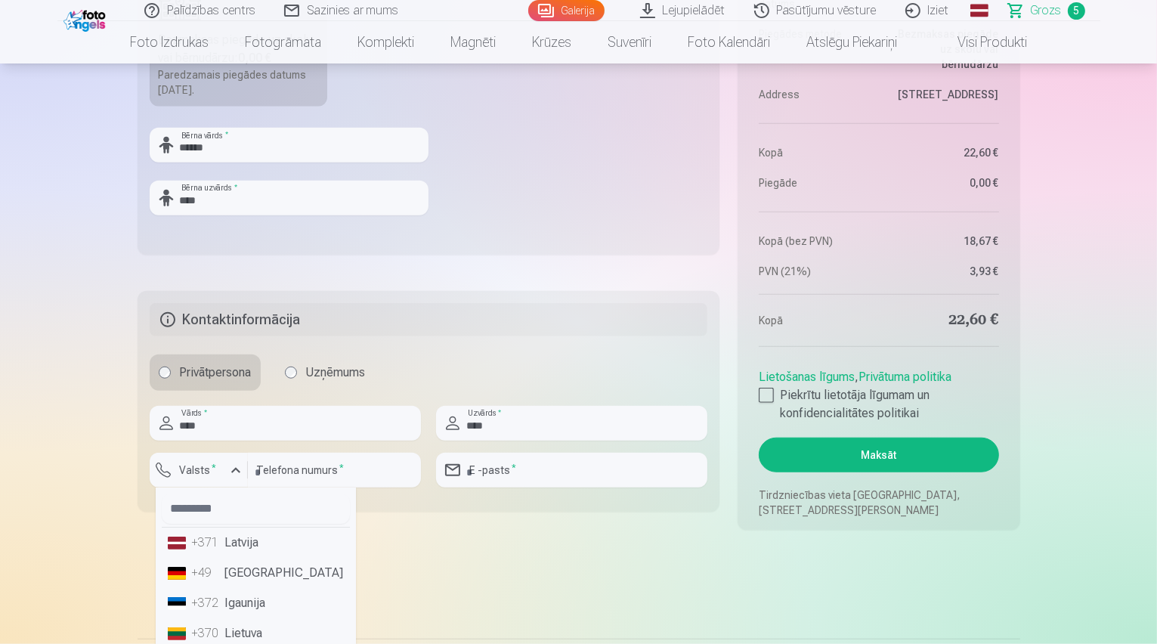
scroll to position [1330, 0]
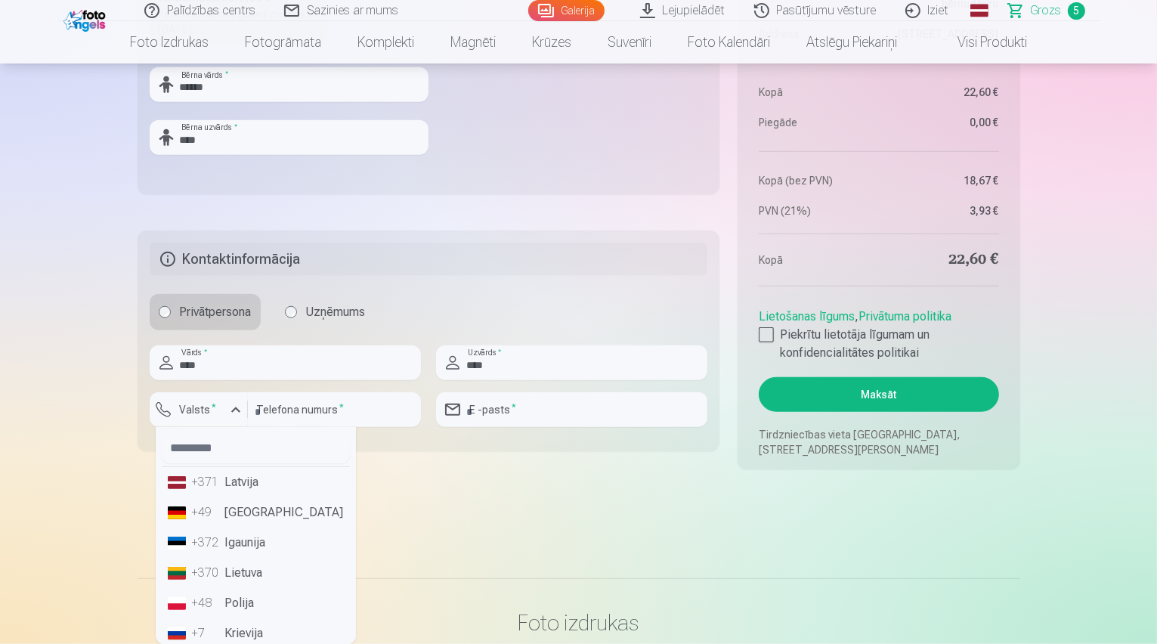
click at [242, 479] on li "+371 Latvija" at bounding box center [256, 482] width 188 height 30
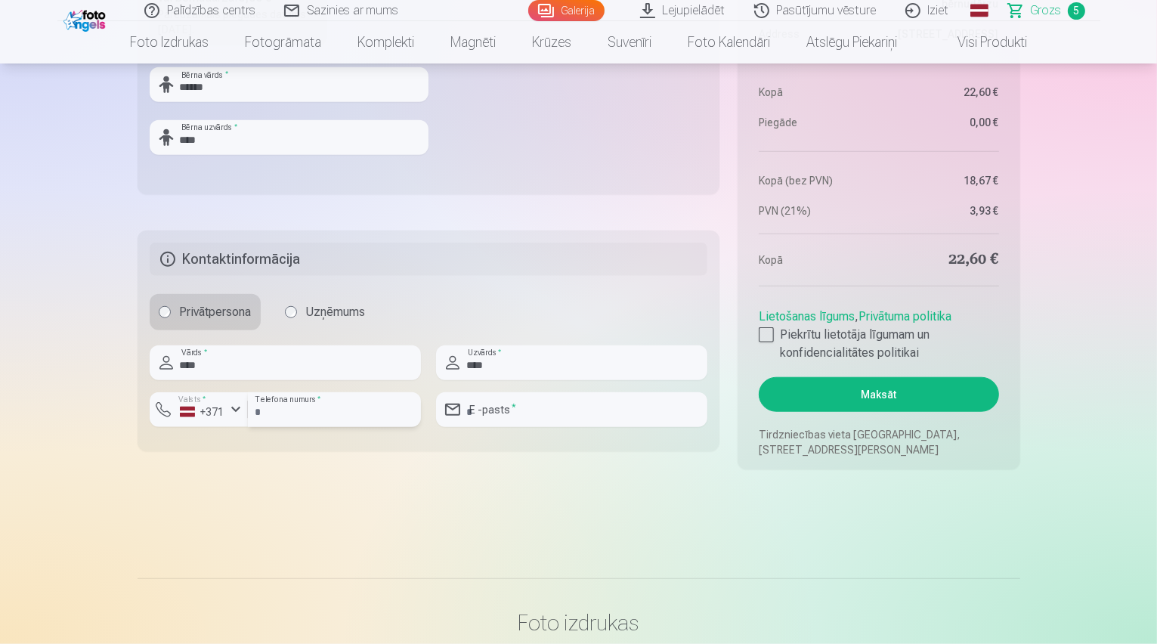
click at [325, 410] on input "number" at bounding box center [334, 409] width 173 height 35
type input "********"
click at [535, 414] on input "email" at bounding box center [571, 409] width 271 height 35
type input "**********"
click at [769, 336] on div at bounding box center [766, 334] width 15 height 15
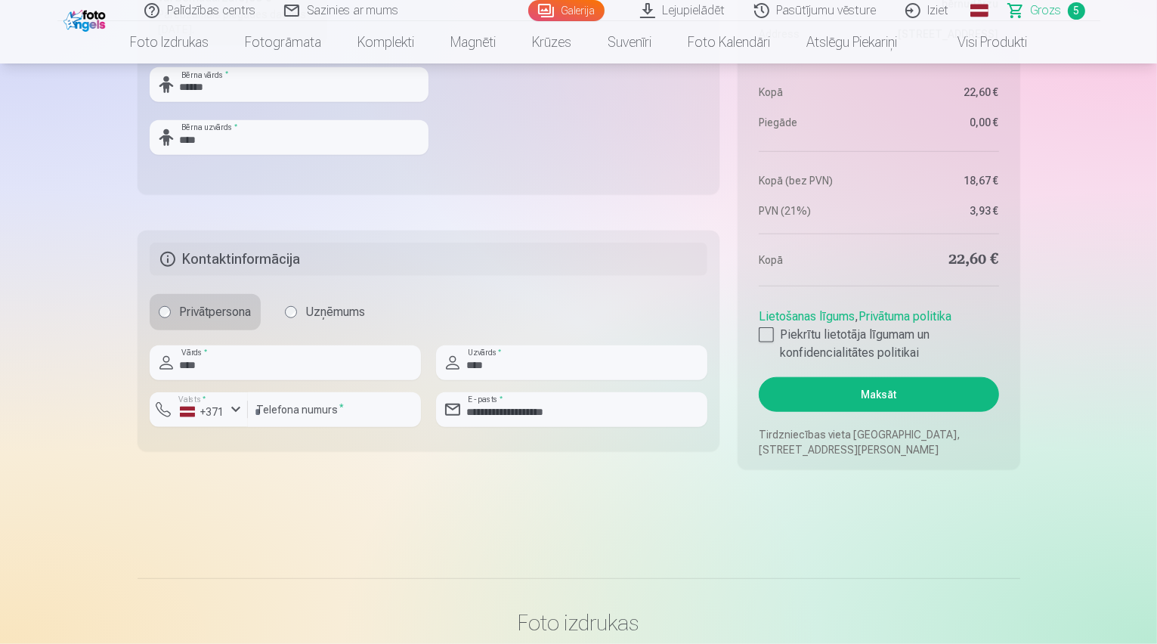
click at [880, 389] on button "Maksāt" at bounding box center [879, 394] width 240 height 35
